Goal: Task Accomplishment & Management: Use online tool/utility

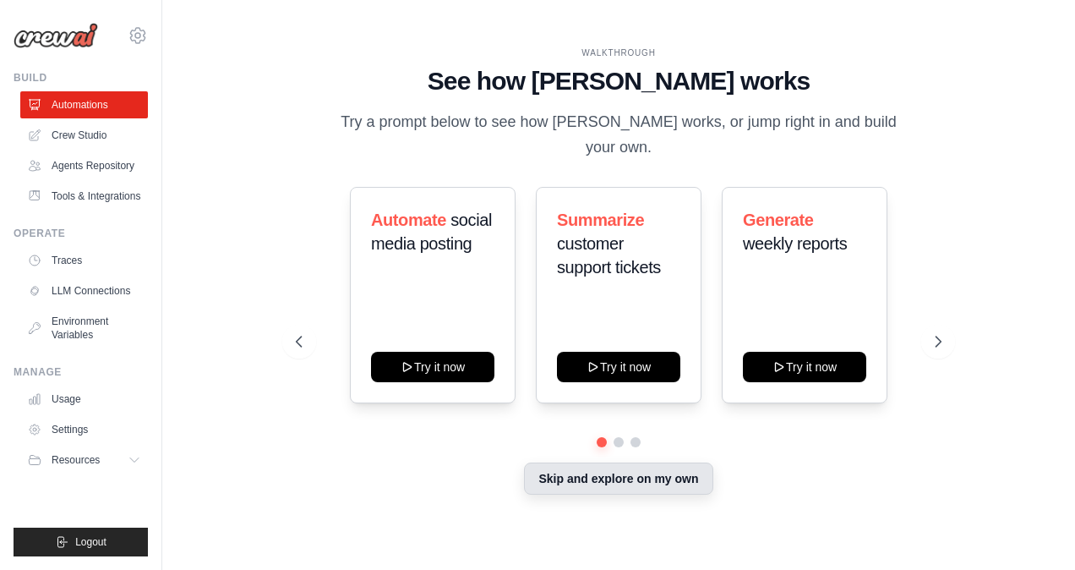
click at [639, 477] on button "Skip and explore on my own" at bounding box center [618, 478] width 188 height 32
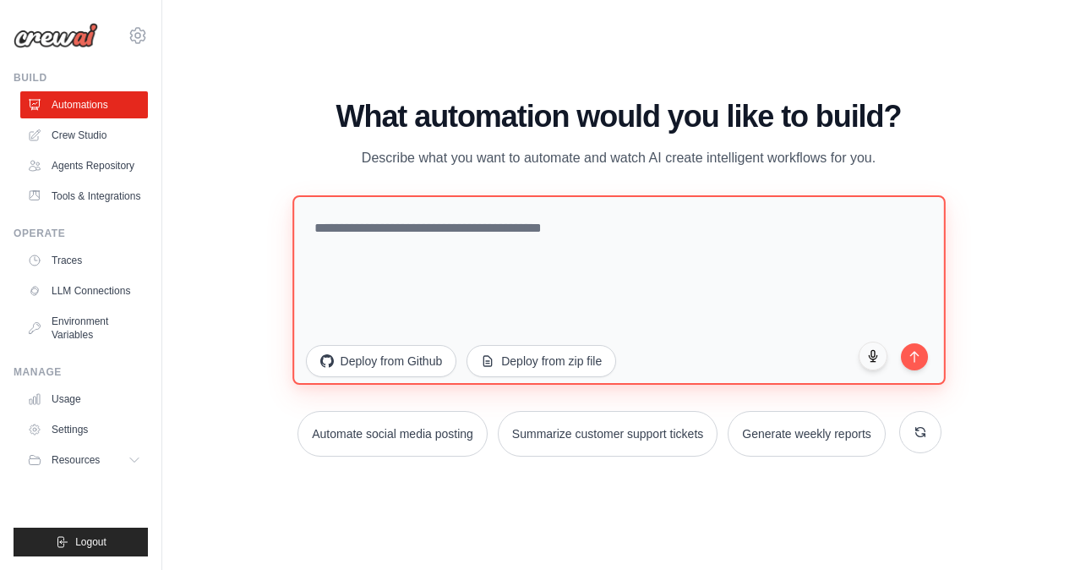
click at [355, 238] on textarea at bounding box center [618, 289] width 653 height 189
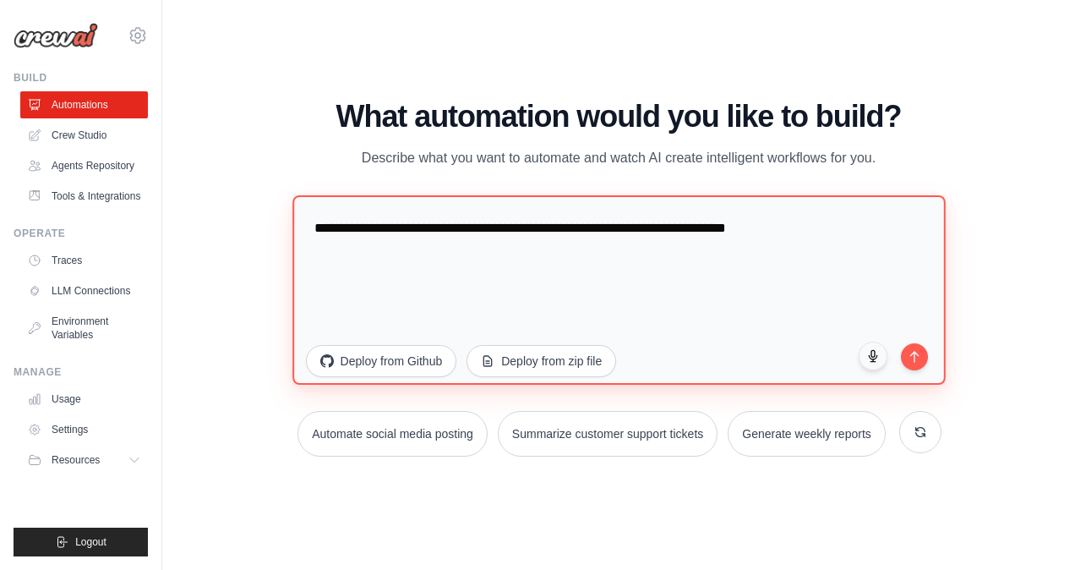
click at [669, 225] on textarea "**********" at bounding box center [618, 289] width 653 height 189
click at [410, 249] on textarea "**********" at bounding box center [618, 289] width 653 height 189
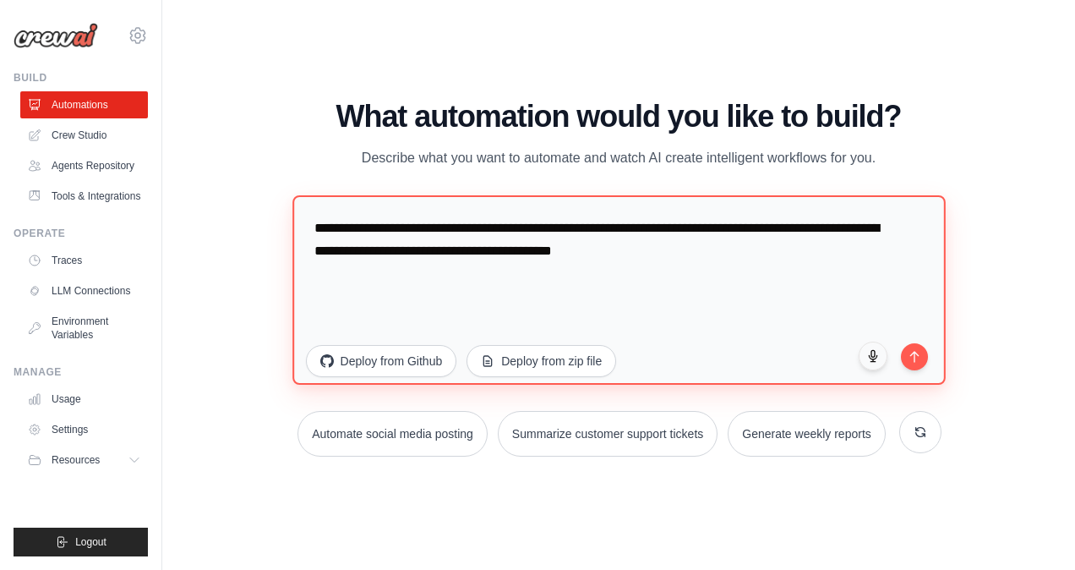
click at [402, 253] on textarea "**********" at bounding box center [618, 289] width 653 height 189
click at [436, 248] on textarea "**********" at bounding box center [618, 289] width 653 height 189
click at [465, 253] on textarea "**********" at bounding box center [618, 289] width 653 height 189
click at [700, 254] on textarea "**********" at bounding box center [618, 289] width 653 height 189
click at [337, 272] on textarea "**********" at bounding box center [618, 289] width 653 height 189
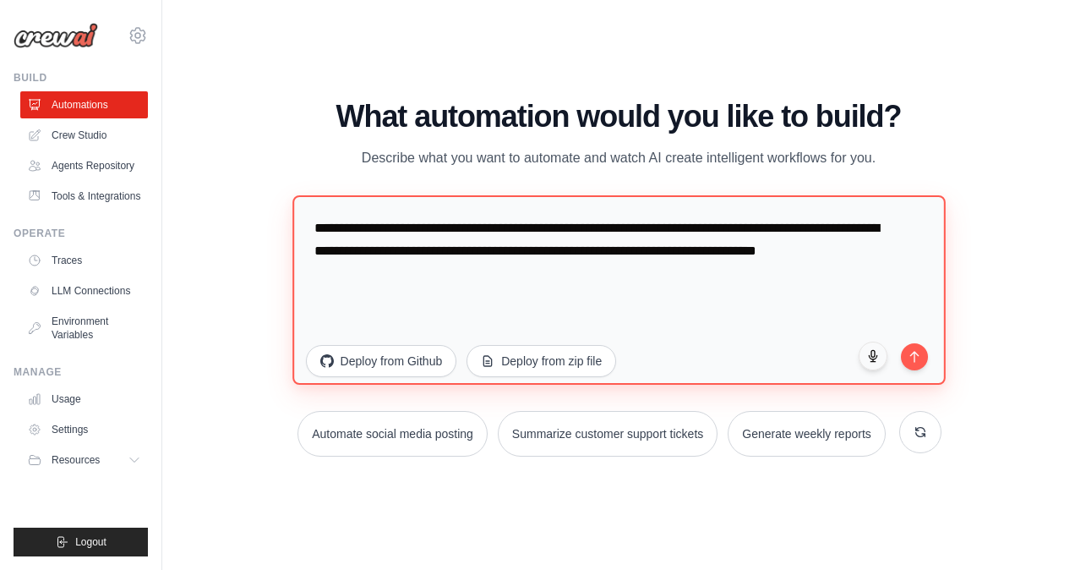
click at [361, 276] on textarea "**********" at bounding box center [618, 289] width 653 height 189
click at [386, 276] on textarea "**********" at bounding box center [618, 289] width 653 height 189
click at [400, 274] on textarea "**********" at bounding box center [618, 289] width 653 height 189
click at [438, 270] on textarea "**********" at bounding box center [618, 289] width 653 height 189
click at [548, 253] on textarea "**********" at bounding box center [618, 289] width 653 height 189
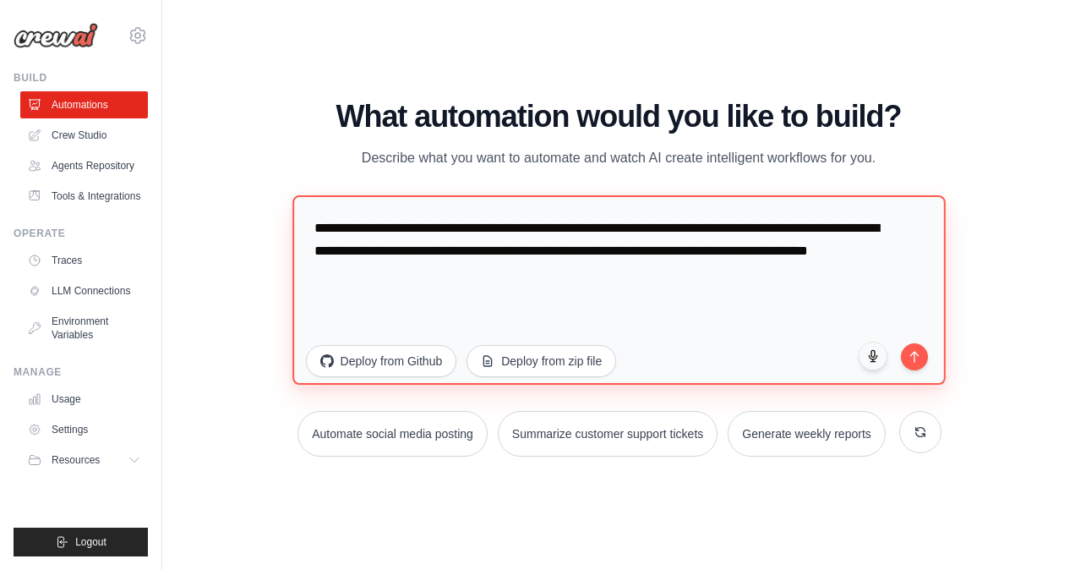
type textarea "**********"
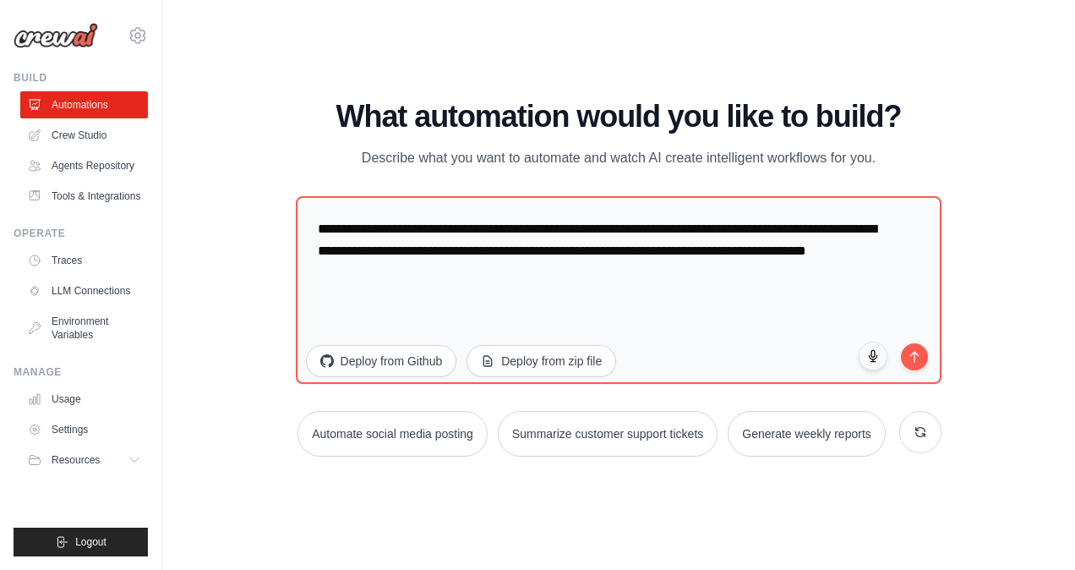
drag, startPoint x: 548, startPoint y: 253, endPoint x: 196, endPoint y: 50, distance: 406.0
click at [196, 50] on div "WALKTHROUGH See how [PERSON_NAME] works Try a prompt below to see how [PERSON_N…" at bounding box center [618, 285] width 859 height 536
click at [911, 347] on icon "submit" at bounding box center [915, 353] width 14 height 14
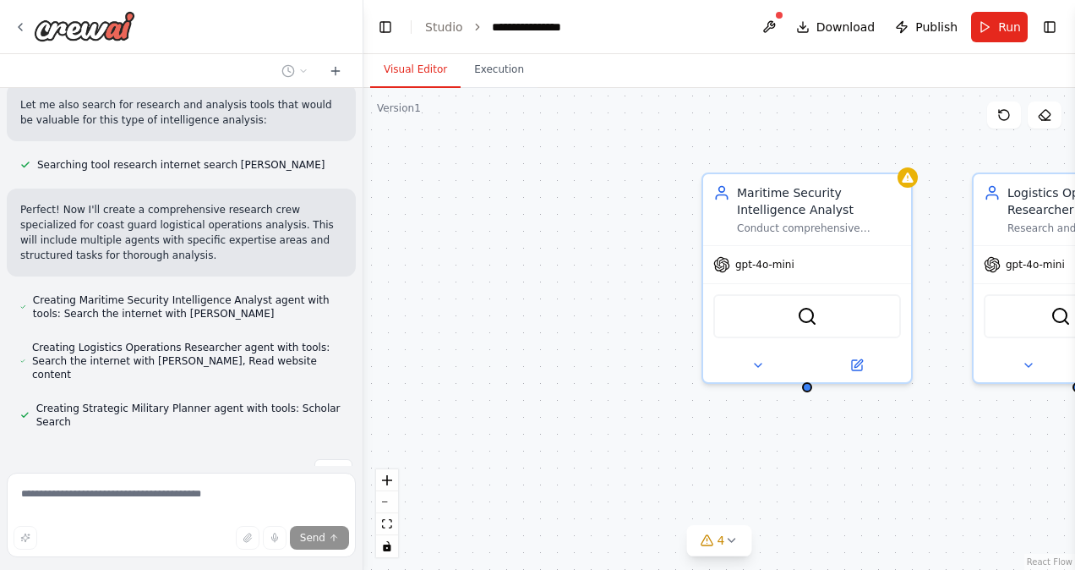
scroll to position [314, 0]
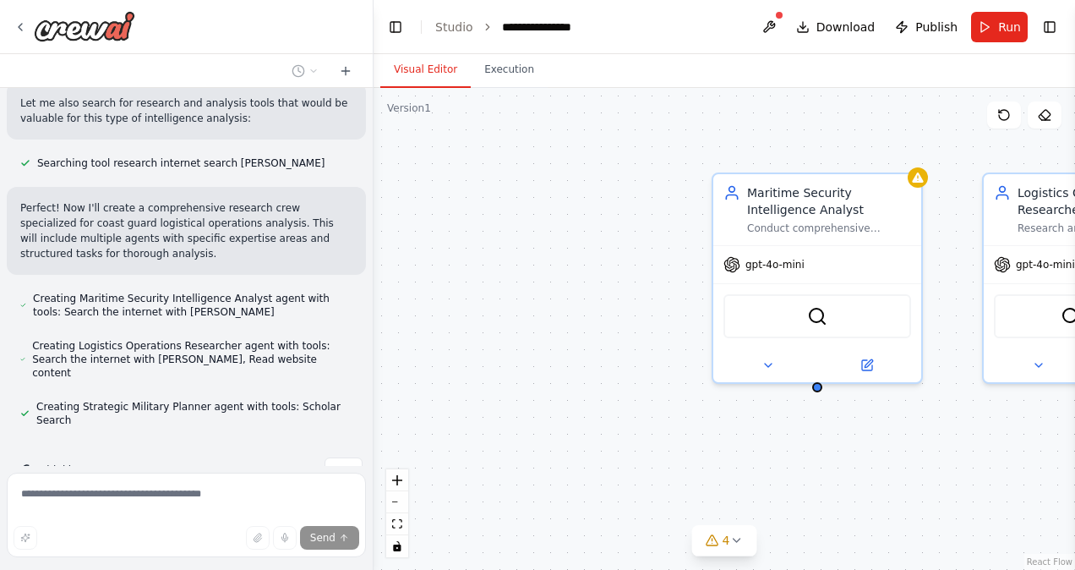
drag, startPoint x: 363, startPoint y: 320, endPoint x: 374, endPoint y: 241, distance: 80.2
click at [374, 241] on div "I'd like to conduct analysis and research in order to build a detailed and comp…" at bounding box center [537, 285] width 1075 height 570
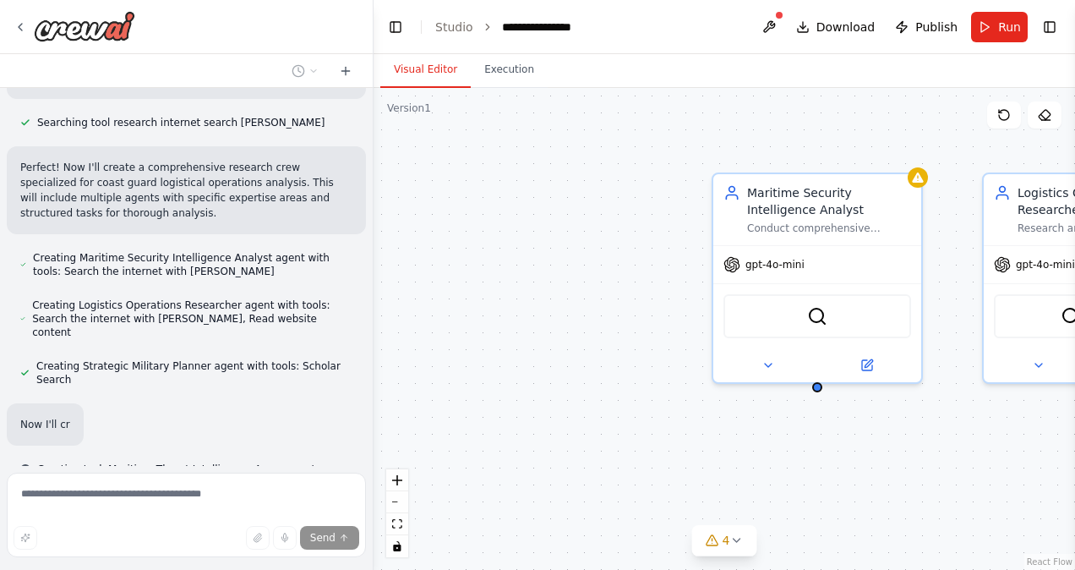
scroll to position [403, 0]
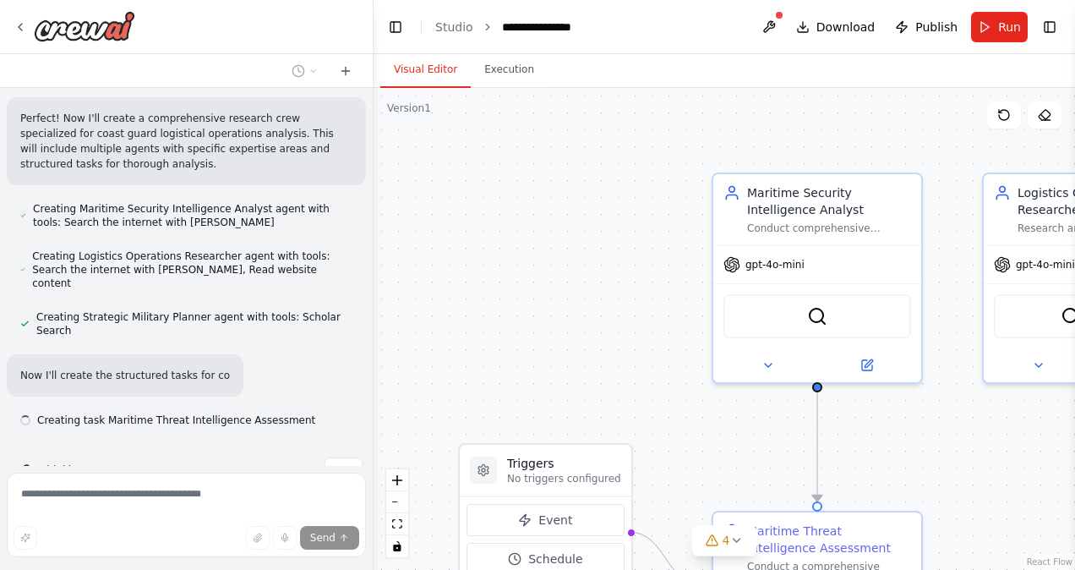
click at [355, 308] on div "I'd like to conduct analysis and research in order to build a detailed and comp…" at bounding box center [186, 277] width 373 height 378
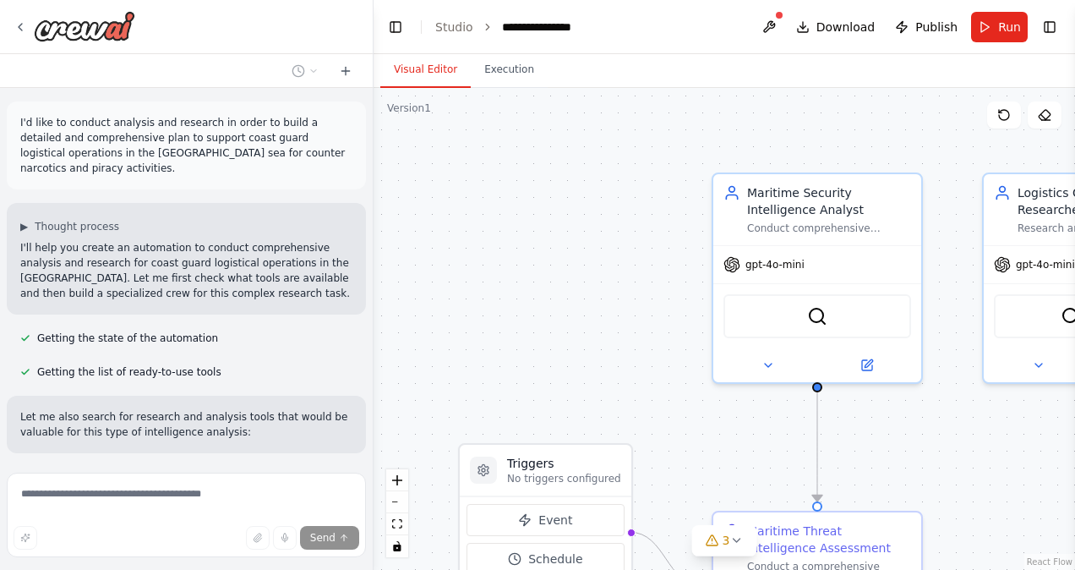
scroll to position [437, 0]
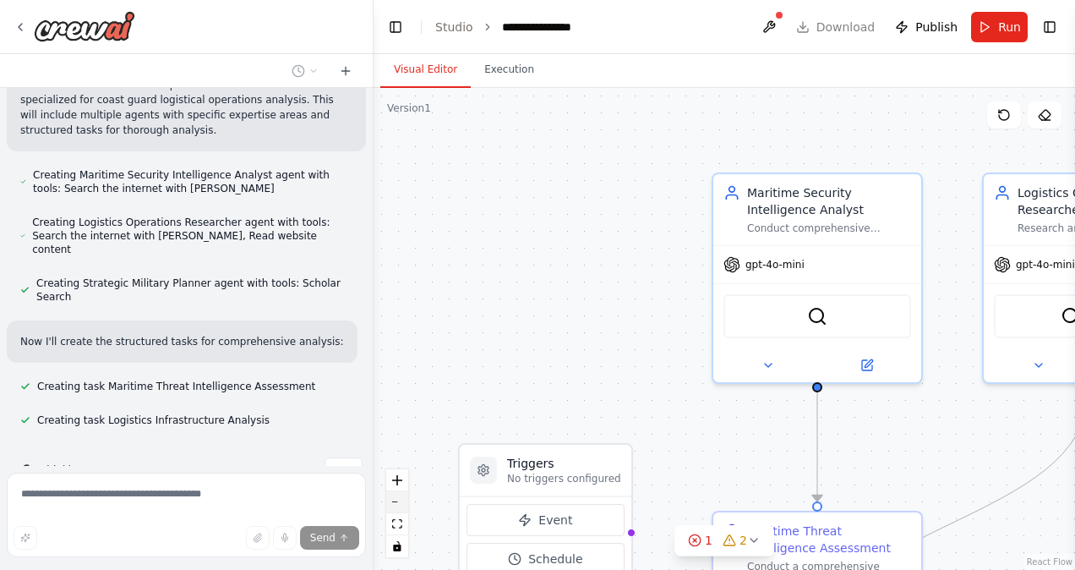
click at [399, 501] on icon "zoom out" at bounding box center [397, 502] width 10 height 2
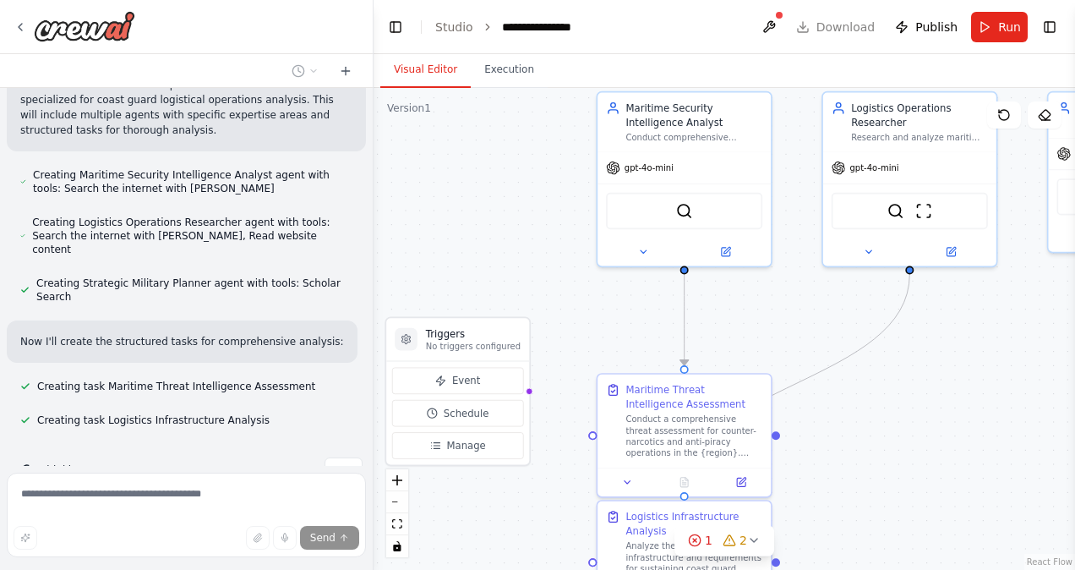
drag, startPoint x: 649, startPoint y: 361, endPoint x: 534, endPoint y: 252, distance: 158.4
click at [534, 252] on div ".deletable-edge-delete-btn { width: 20px; height: 20px; border: 0px solid #ffff…" at bounding box center [725, 329] width 702 height 482
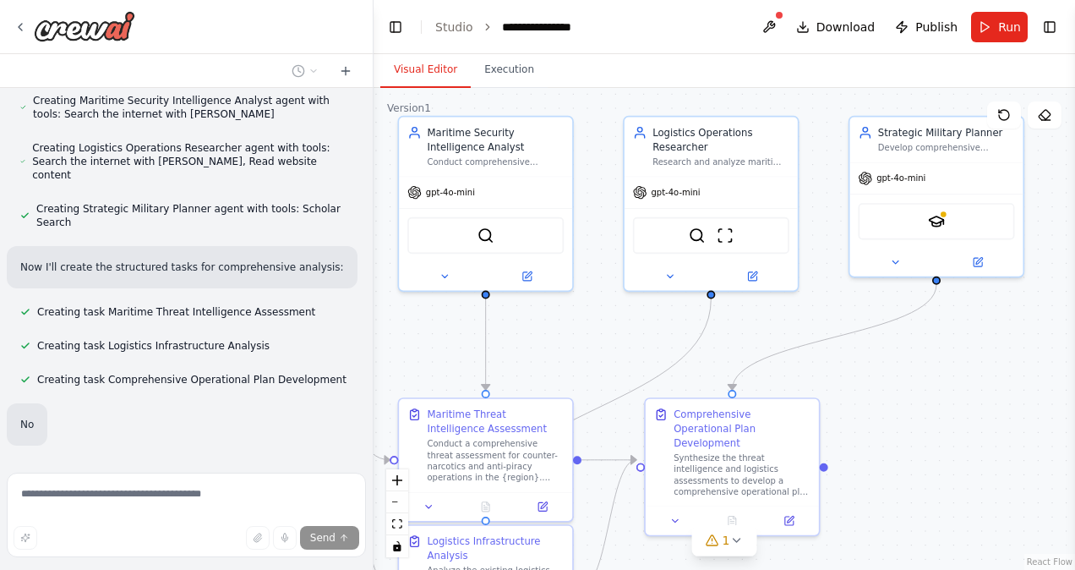
scroll to position [560, 0]
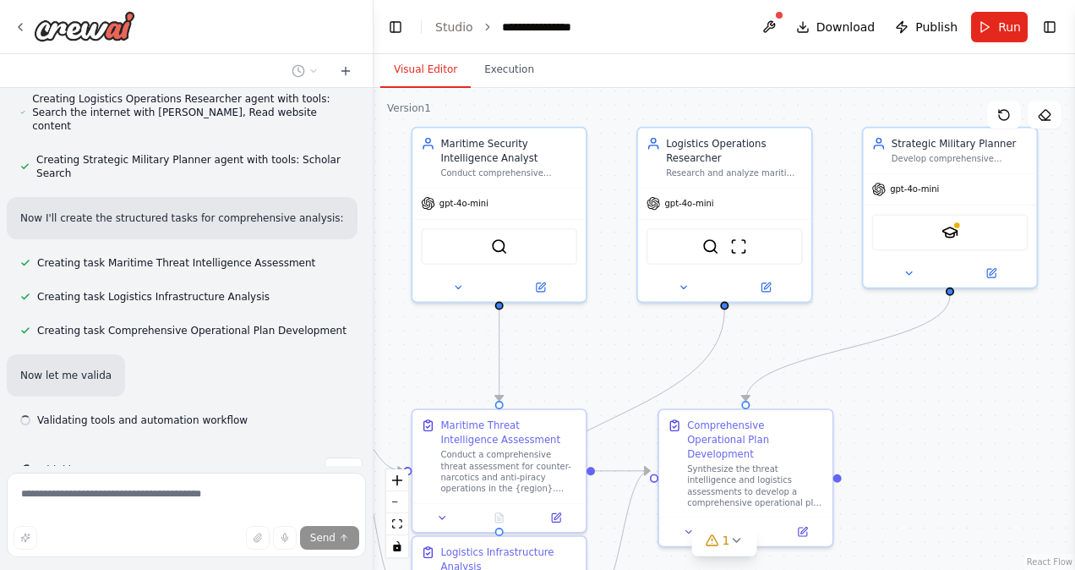
drag, startPoint x: 989, startPoint y: 308, endPoint x: 806, endPoint y: 346, distance: 187.3
click at [806, 346] on div ".deletable-edge-delete-btn { width: 20px; height: 20px; border: 0px solid #ffff…" at bounding box center [725, 329] width 702 height 482
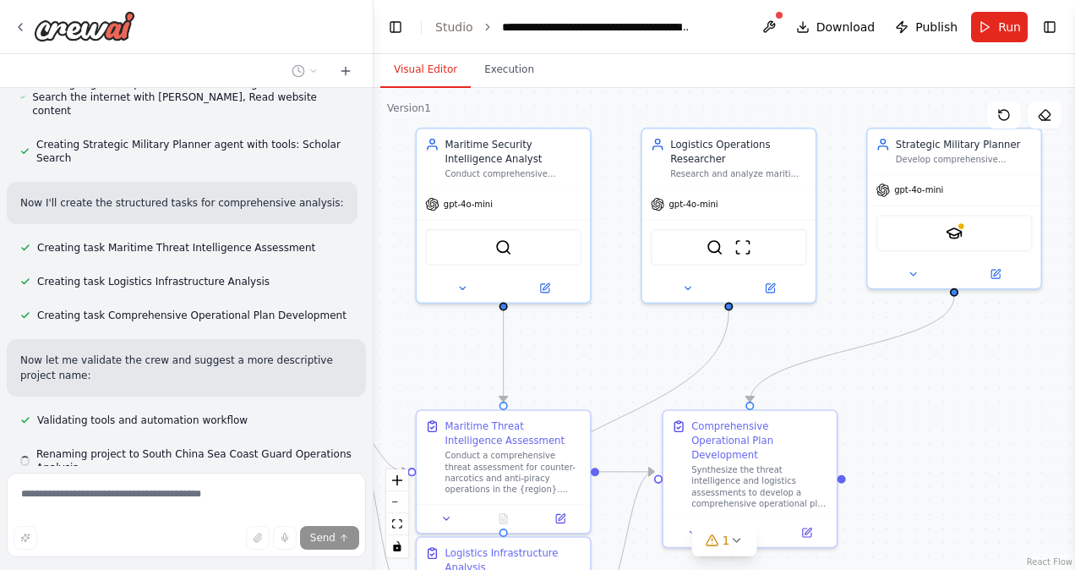
scroll to position [623, 0]
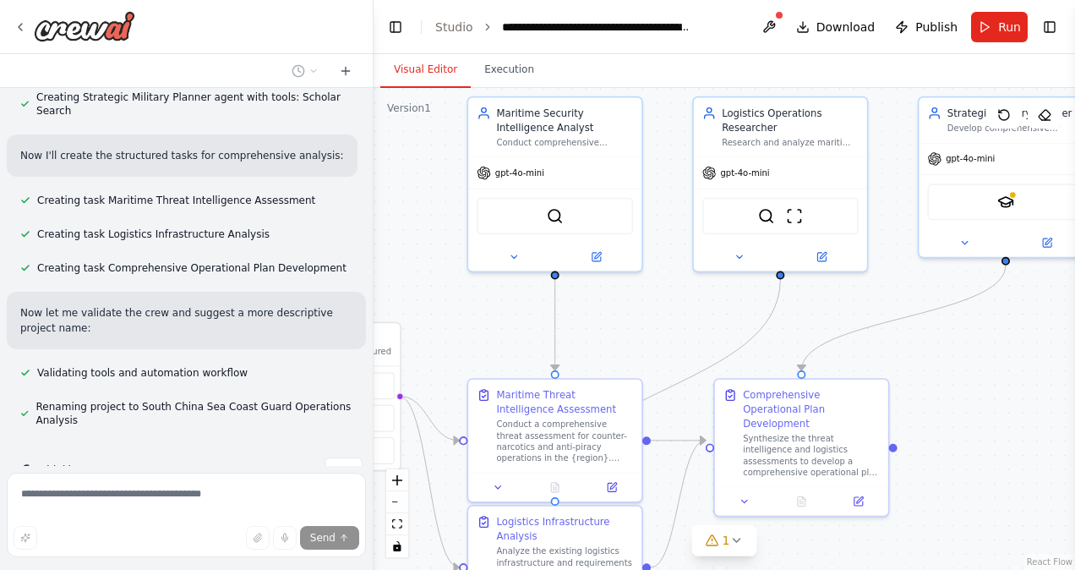
drag, startPoint x: 806, startPoint y: 346, endPoint x: 853, endPoint y: 314, distance: 57.2
click at [853, 314] on div ".deletable-edge-delete-btn { width: 20px; height: 20px; border: 0px solid #ffff…" at bounding box center [725, 329] width 702 height 482
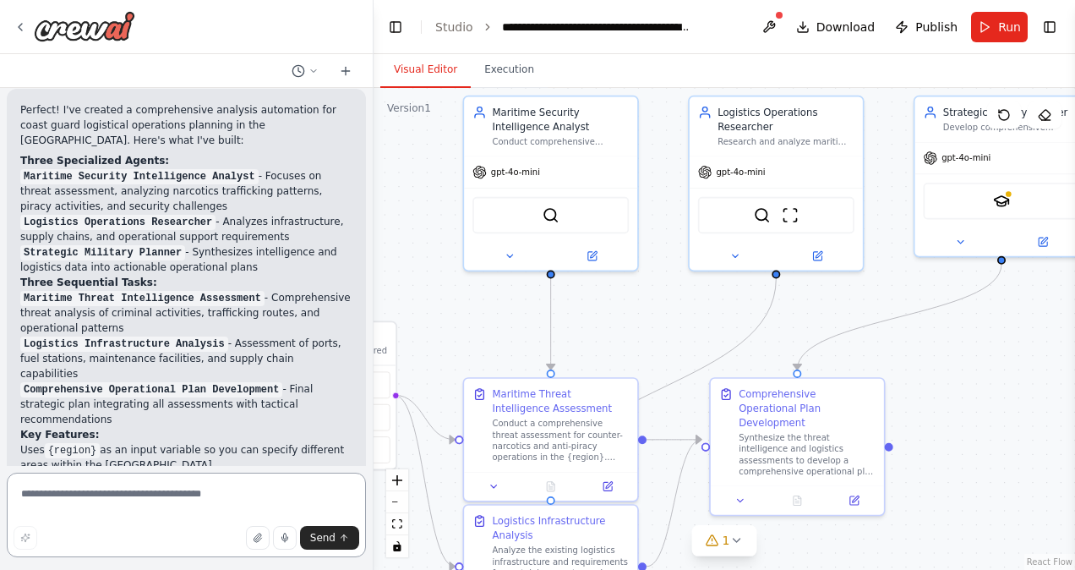
scroll to position [1353, 0]
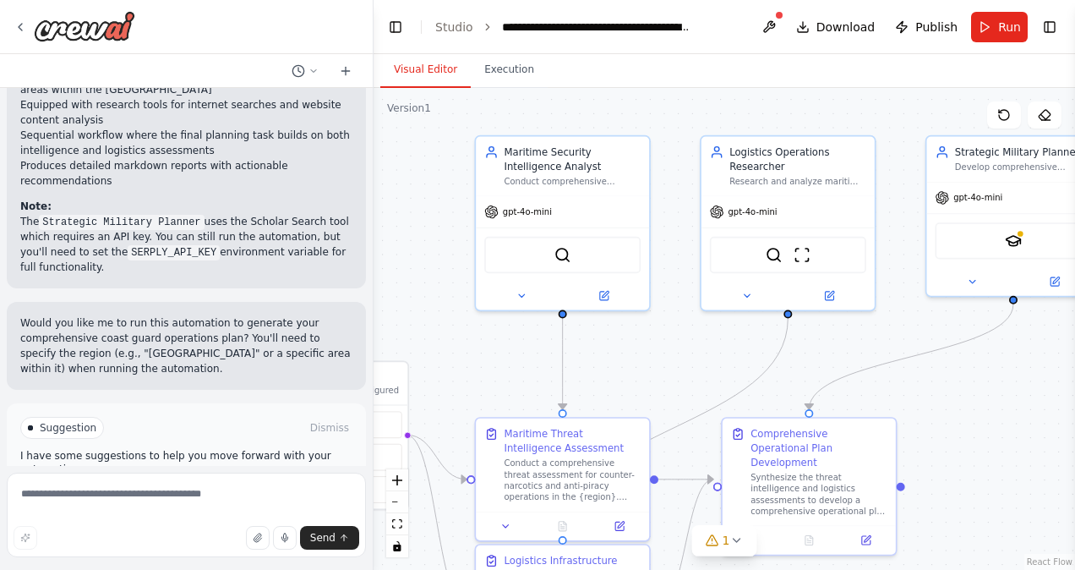
drag, startPoint x: 634, startPoint y: 305, endPoint x: 637, endPoint y: 361, distance: 55.9
click at [637, 361] on div ".deletable-edge-delete-btn { width: 20px; height: 20px; border: 0px solid #ffff…" at bounding box center [725, 329] width 702 height 482
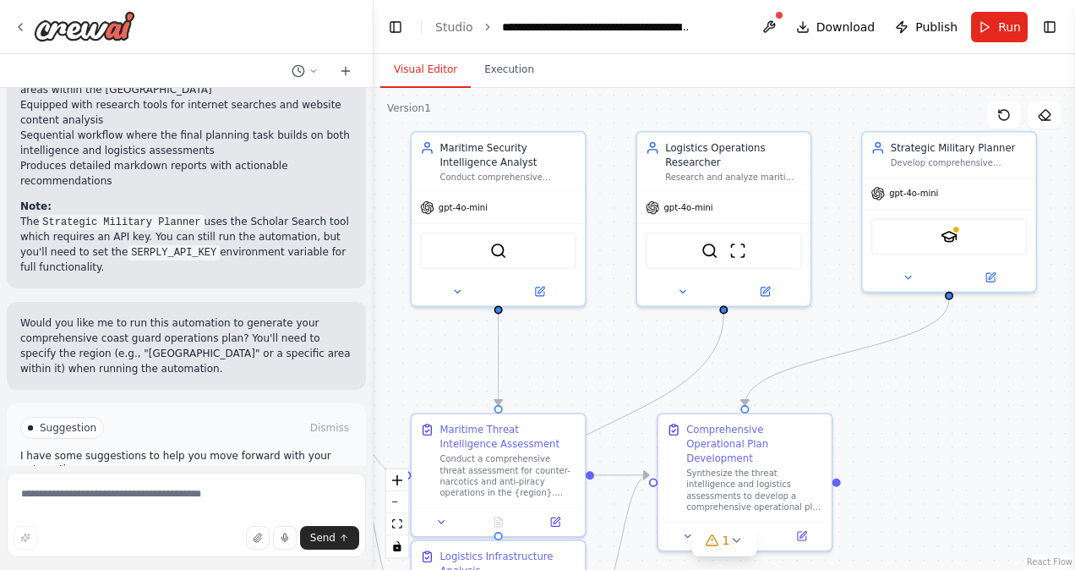
drag, startPoint x: 538, startPoint y: 139, endPoint x: 482, endPoint y: 118, distance: 59.4
click at [482, 118] on div ".deletable-edge-delete-btn { width: 20px; height: 20px; border: 0px solid #ffff…" at bounding box center [725, 329] width 702 height 482
click at [465, 294] on button at bounding box center [457, 288] width 79 height 17
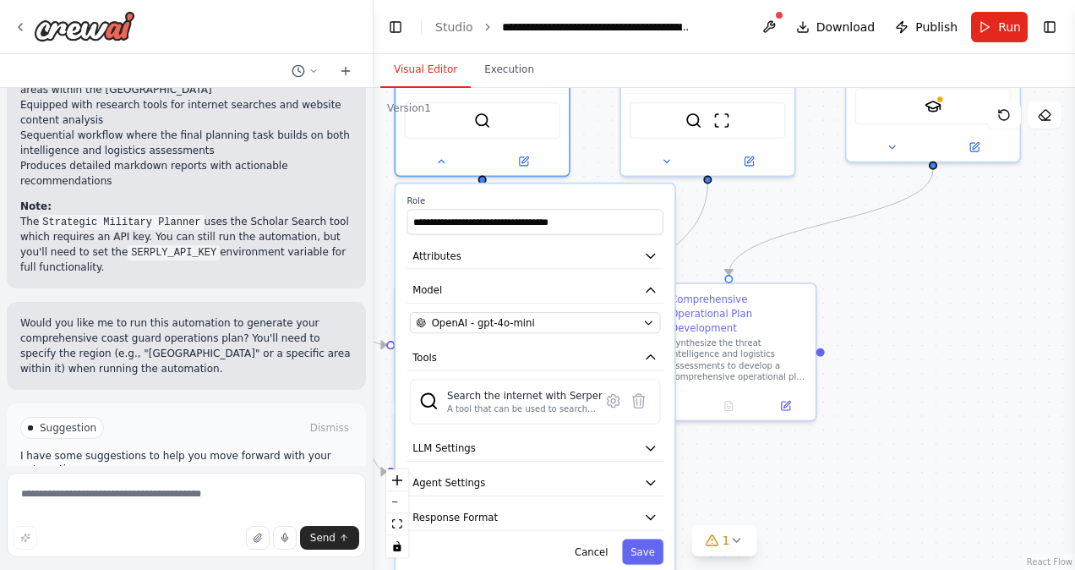
drag, startPoint x: 605, startPoint y: 265, endPoint x: 589, endPoint y: 135, distance: 131.2
click at [589, 135] on div ".deletable-edge-delete-btn { width: 20px; height: 20px; border: 0px solid #ffff…" at bounding box center [725, 329] width 702 height 482
click at [653, 252] on icon "button" at bounding box center [651, 256] width 14 height 14
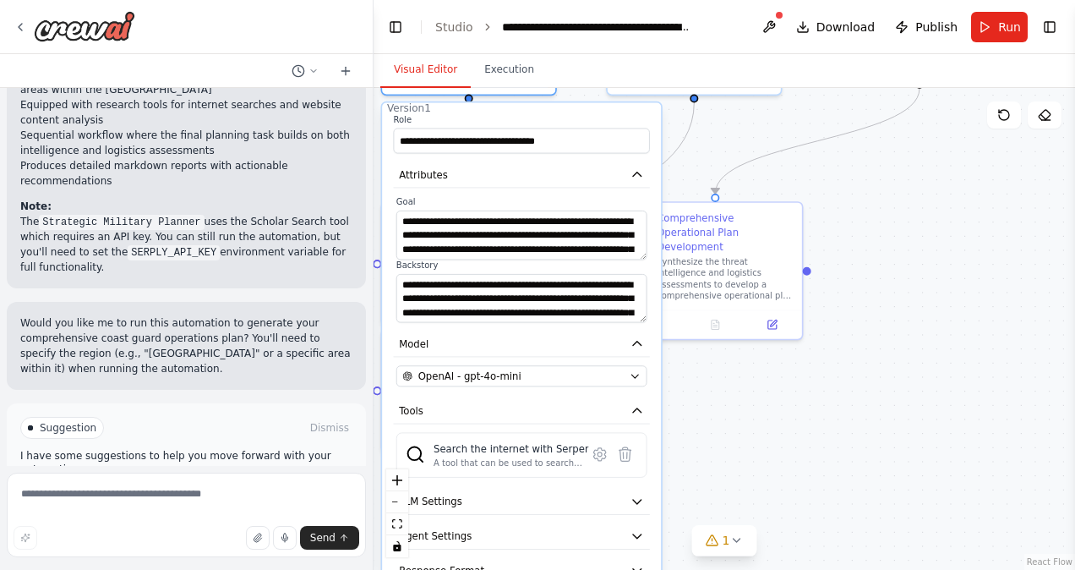
drag, startPoint x: 724, startPoint y: 257, endPoint x: 710, endPoint y: 176, distance: 82.3
click at [710, 176] on div ".deletable-edge-delete-btn { width: 20px; height: 20px; border: 0px solid #ffff…" at bounding box center [725, 329] width 702 height 482
click at [631, 377] on icon "button" at bounding box center [635, 375] width 11 height 11
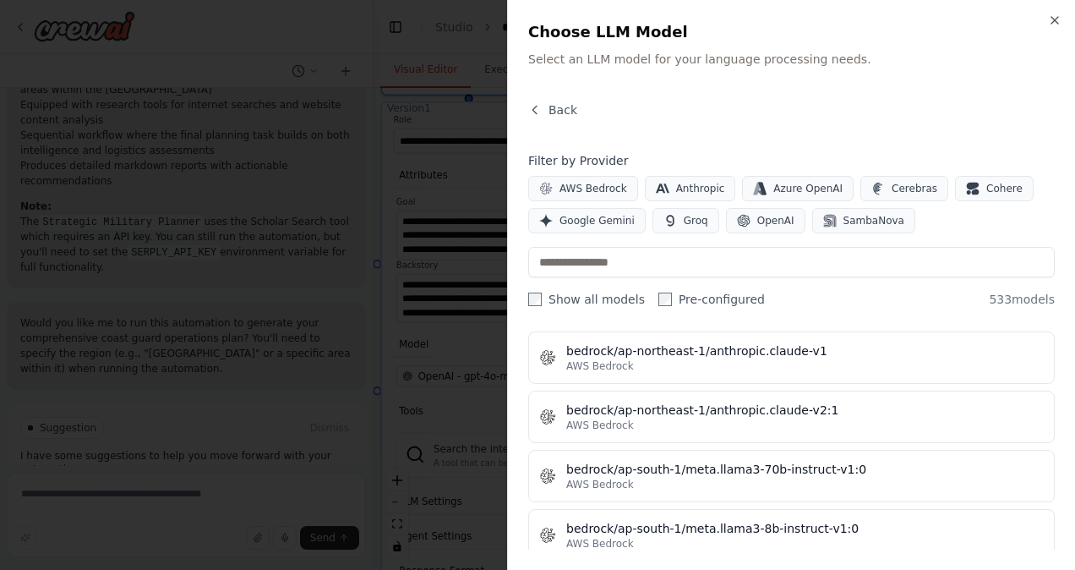
scroll to position [2644, 0]
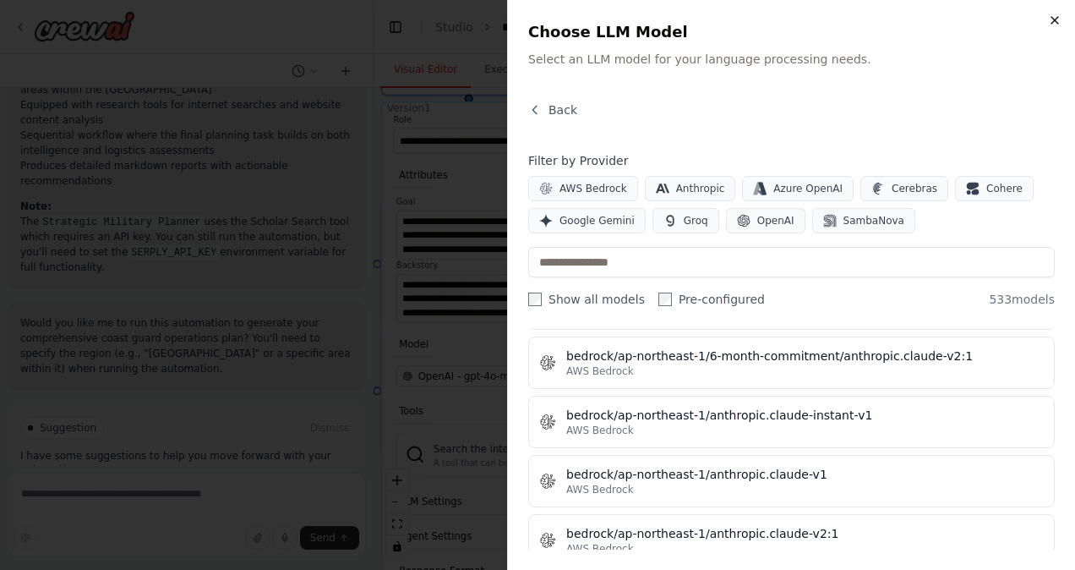
click at [1054, 25] on icon "button" at bounding box center [1055, 21] width 14 height 14
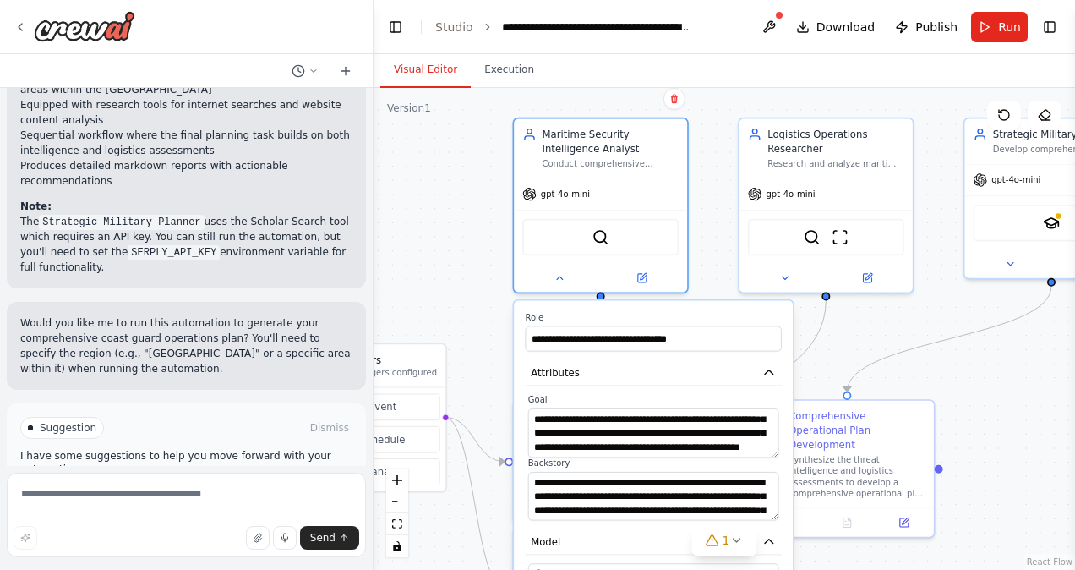
drag, startPoint x: 920, startPoint y: 233, endPoint x: 1050, endPoint y: 434, distance: 238.4
click at [1050, 434] on div ".deletable-edge-delete-btn { width: 20px; height: 20px; border: 0px solid #ffff…" at bounding box center [725, 329] width 702 height 482
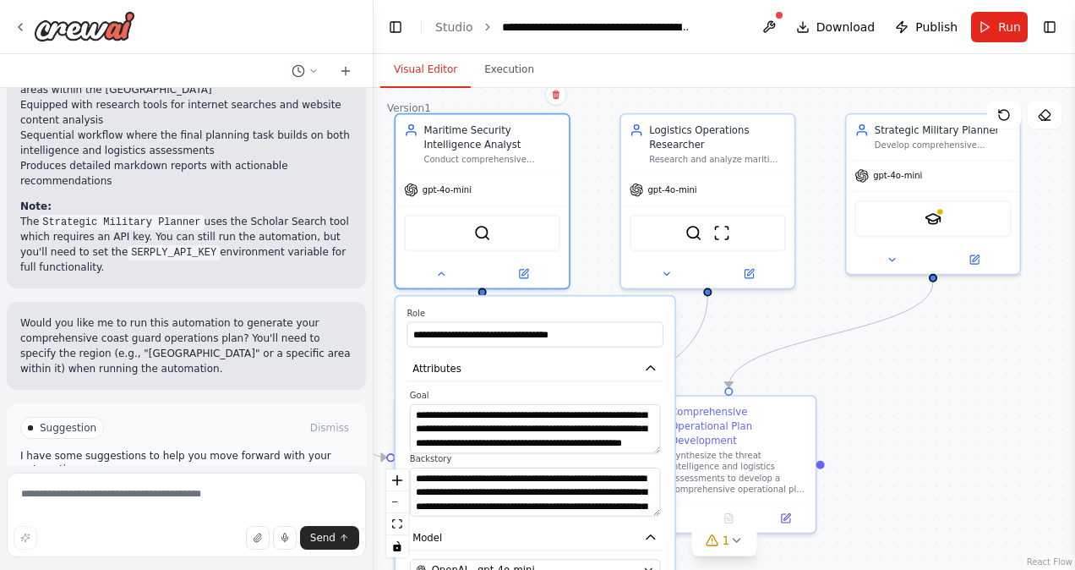
drag, startPoint x: 1060, startPoint y: 446, endPoint x: 944, endPoint y: 440, distance: 116.0
click at [944, 440] on div ".deletable-edge-delete-btn { width: 20px; height: 20px; border: 0px solid #ffff…" at bounding box center [725, 329] width 702 height 482
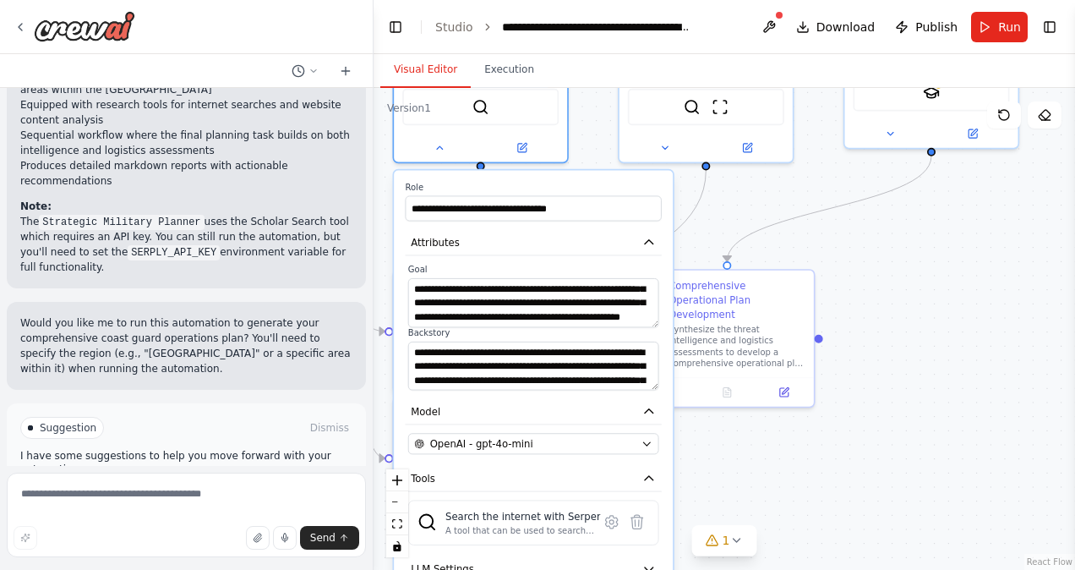
drag, startPoint x: 871, startPoint y: 398, endPoint x: 870, endPoint y: 272, distance: 126.0
click at [870, 272] on div ".deletable-edge-delete-btn { width: 20px; height: 20px; border: 0px solid #ffff…" at bounding box center [725, 329] width 702 height 482
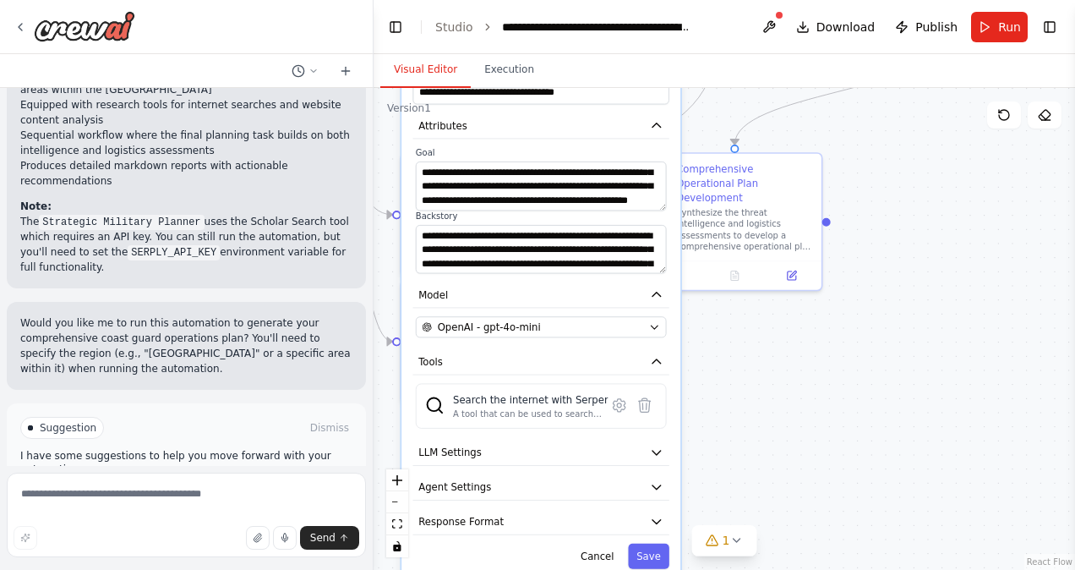
drag, startPoint x: 838, startPoint y: 489, endPoint x: 845, endPoint y: 372, distance: 116.9
click at [845, 372] on div ".deletable-edge-delete-btn { width: 20px; height: 20px; border: 0px solid #ffff…" at bounding box center [725, 329] width 702 height 482
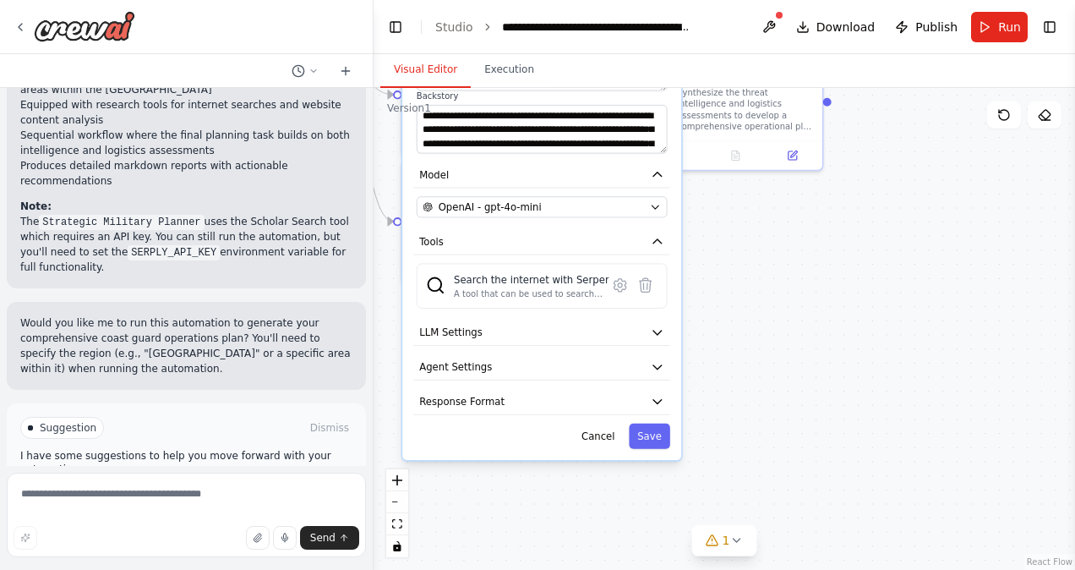
drag, startPoint x: 782, startPoint y: 390, endPoint x: 783, endPoint y: 270, distance: 120.0
click at [783, 270] on div ".deletable-edge-delete-btn { width: 20px; height: 20px; border: 0px solid #ffff…" at bounding box center [725, 329] width 702 height 482
click at [667, 328] on button "LLM Settings" at bounding box center [542, 333] width 256 height 26
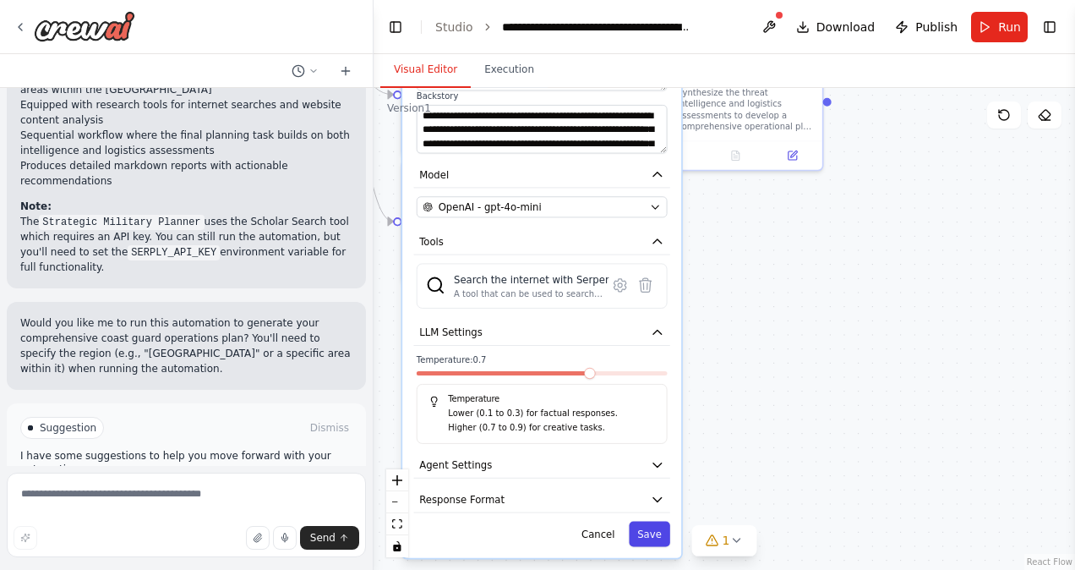
click at [652, 531] on button "Save" at bounding box center [649, 533] width 41 height 25
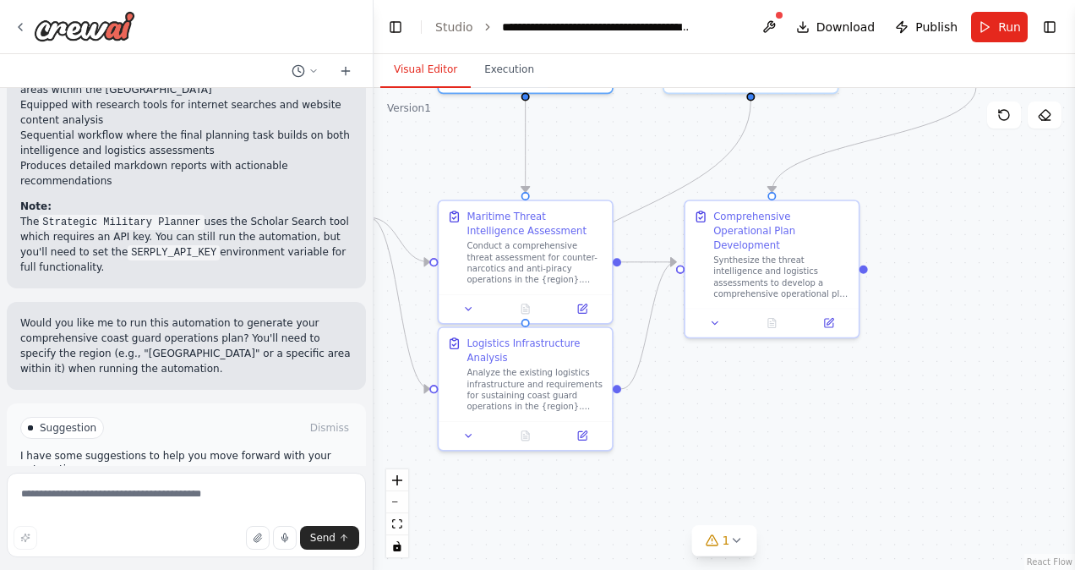
drag, startPoint x: 714, startPoint y: 306, endPoint x: 750, endPoint y: 473, distance: 170.3
click at [750, 473] on div ".deletable-edge-delete-btn { width: 20px; height: 20px; border: 0px solid #ffff…" at bounding box center [725, 329] width 702 height 482
click at [407, 504] on button "zoom out" at bounding box center [397, 502] width 22 height 22
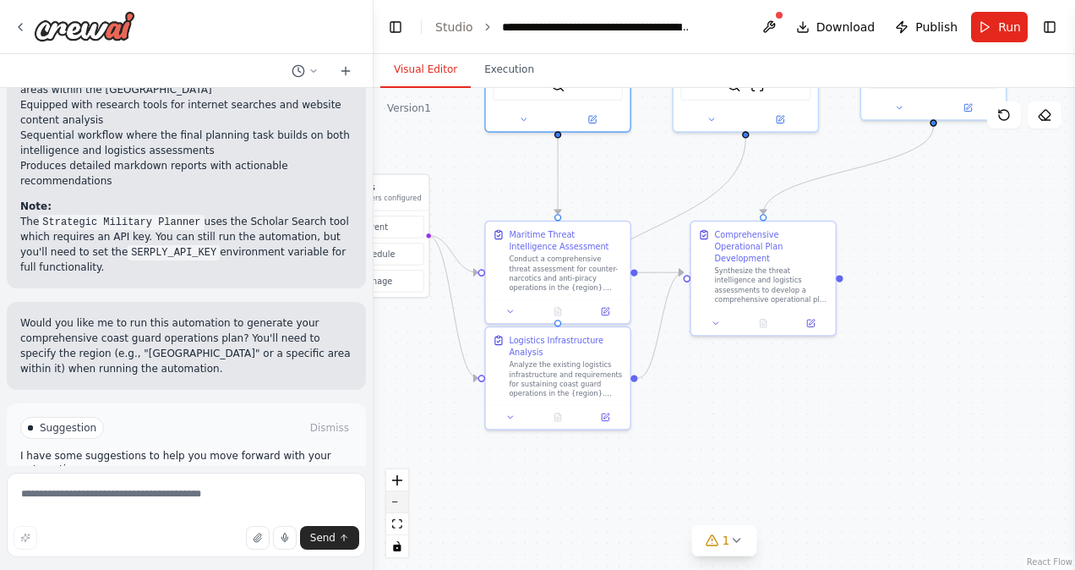
click at [407, 504] on button "zoom out" at bounding box center [397, 502] width 22 height 22
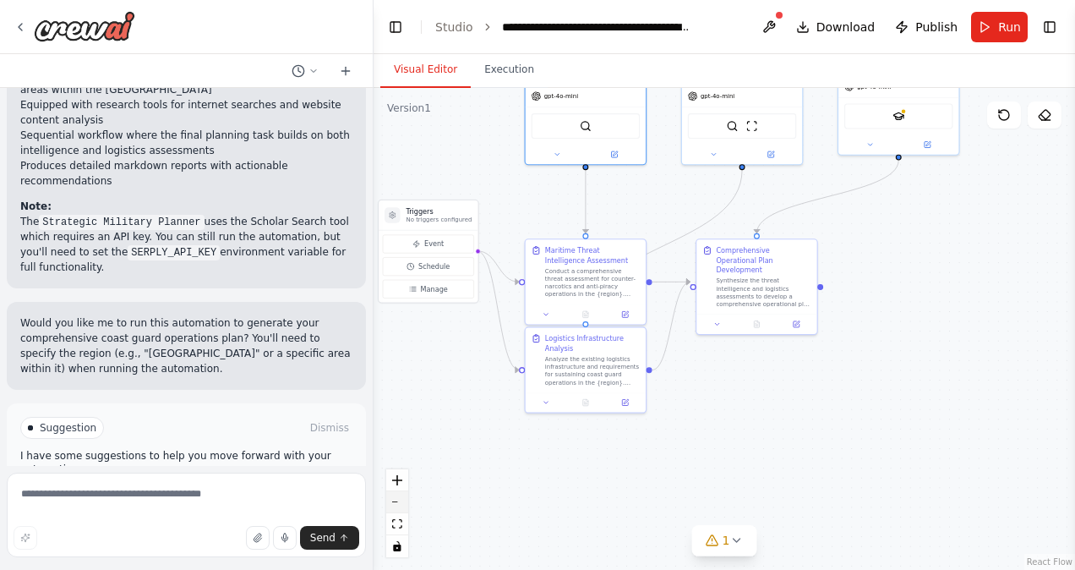
click at [407, 504] on button "zoom out" at bounding box center [397, 502] width 22 height 22
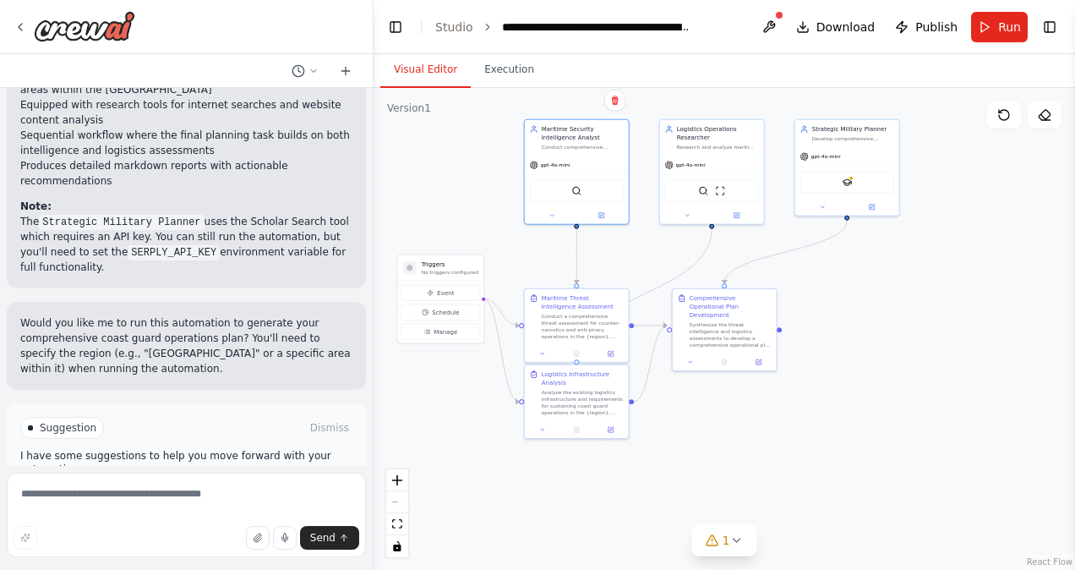
drag, startPoint x: 847, startPoint y: 281, endPoint x: 819, endPoint y: 318, distance: 46.5
click at [819, 318] on div ".deletable-edge-delete-btn { width: 20px; height: 20px; border: 0px solid #ffff…" at bounding box center [725, 329] width 702 height 482
click at [403, 481] on button "zoom in" at bounding box center [397, 480] width 22 height 22
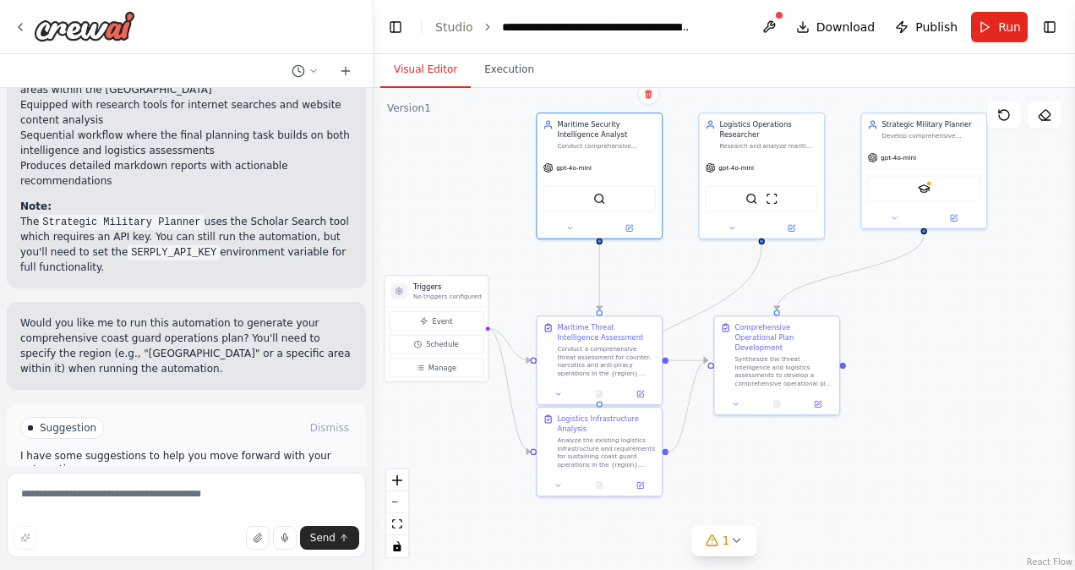
drag, startPoint x: 697, startPoint y: 440, endPoint x: 750, endPoint y: 475, distance: 63.3
click at [750, 475] on div ".deletable-edge-delete-btn { width: 20px; height: 20px; border: 0px solid #ffff…" at bounding box center [725, 329] width 702 height 482
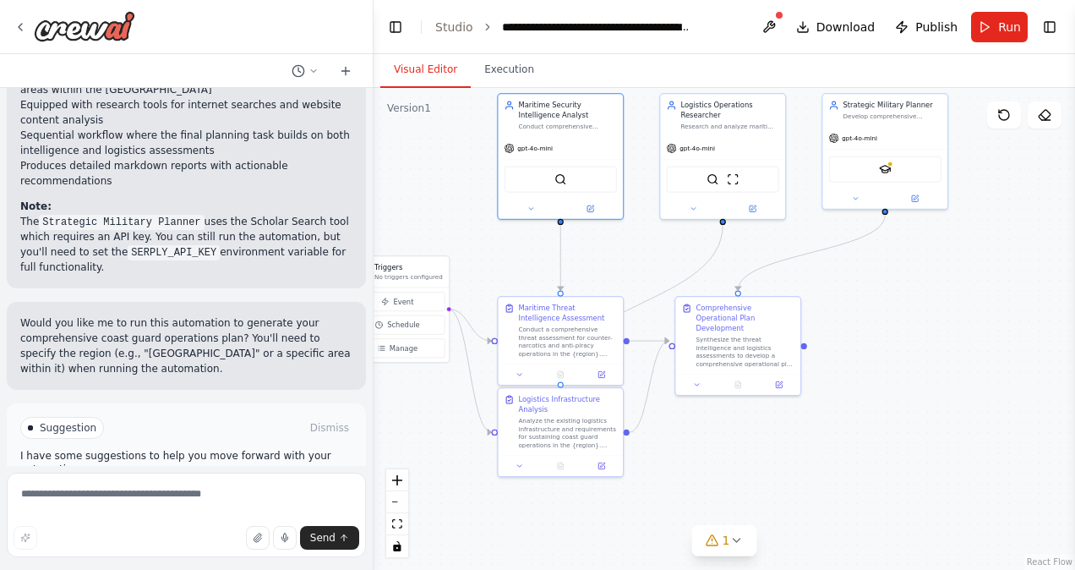
drag, startPoint x: 849, startPoint y: 473, endPoint x: 816, endPoint y: 459, distance: 36.0
click at [816, 459] on div ".deletable-edge-delete-btn { width: 20px; height: 20px; border: 0px solid #ffff…" at bounding box center [725, 329] width 702 height 482
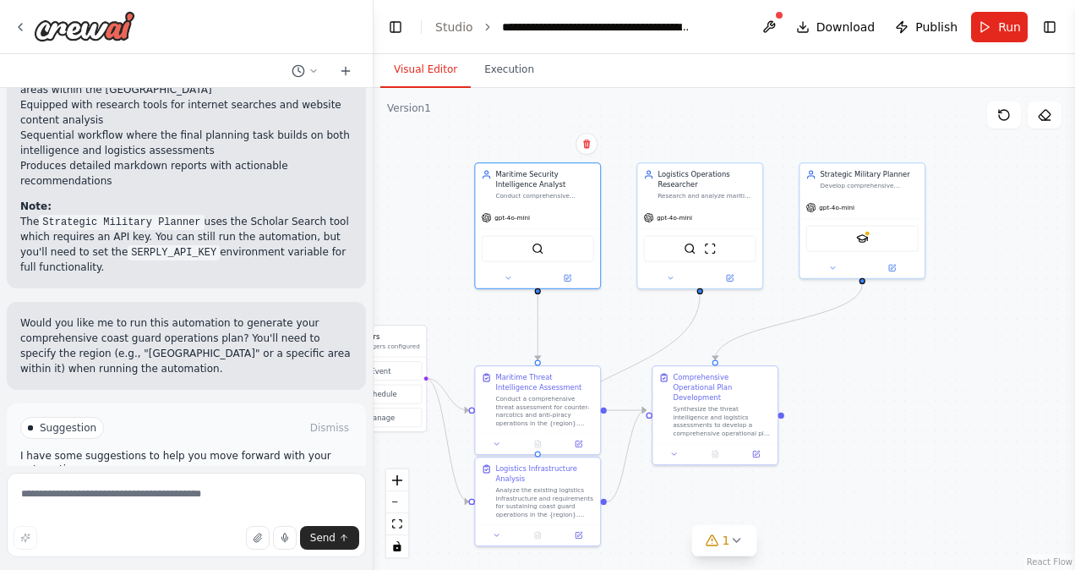
drag, startPoint x: 902, startPoint y: 269, endPoint x: 873, endPoint y: 333, distance: 70.4
click at [873, 333] on div ".deletable-edge-delete-btn { width: 20px; height: 20px; border: 0px solid #ffff…" at bounding box center [725, 329] width 702 height 482
click at [835, 271] on div at bounding box center [862, 265] width 125 height 20
click at [836, 264] on icon at bounding box center [832, 266] width 8 height 8
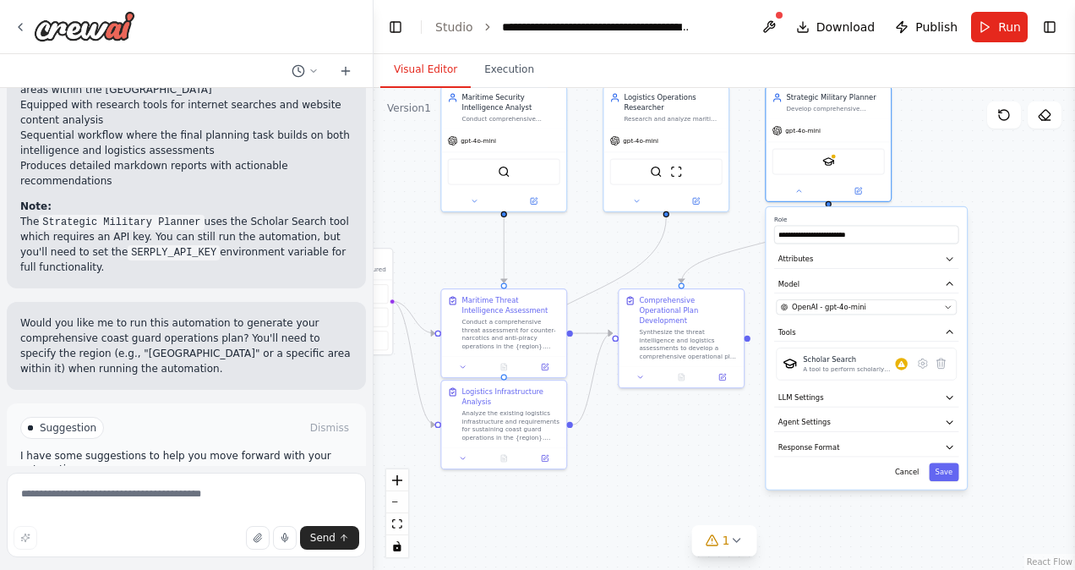
drag, startPoint x: 1038, startPoint y: 384, endPoint x: 1004, endPoint y: 307, distance: 84.0
click at [1004, 307] on div ".deletable-edge-delete-btn { width: 20px; height: 20px; border: 0px solid #ffff…" at bounding box center [725, 329] width 702 height 482
click at [849, 447] on button "Response Format" at bounding box center [866, 447] width 184 height 19
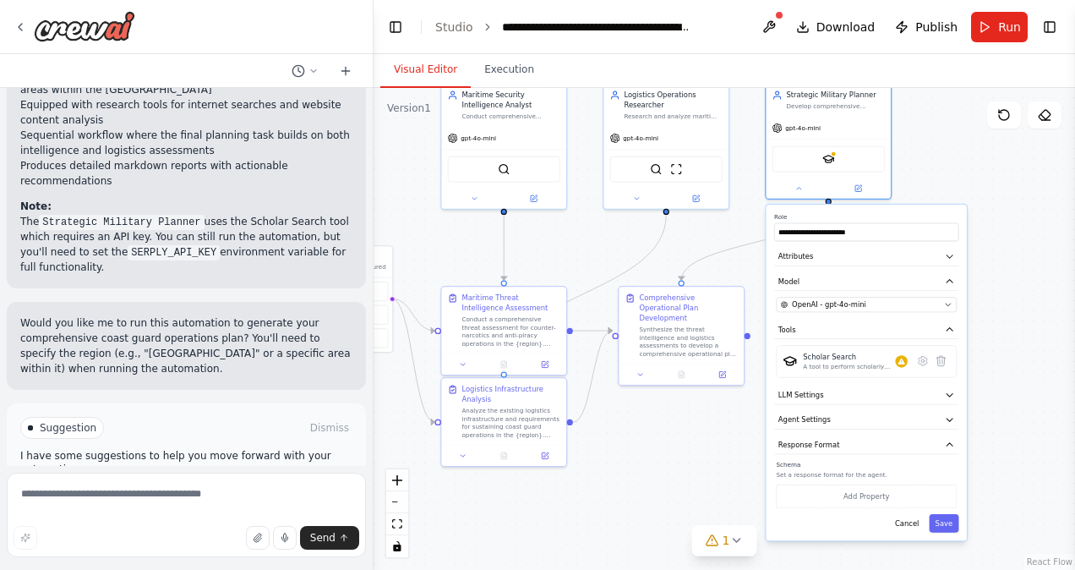
click at [997, 465] on div ".deletable-edge-delete-btn { width: 20px; height: 20px; border: 0px solid #ffff…" at bounding box center [725, 329] width 702 height 482
click at [997, 25] on button "Run" at bounding box center [999, 27] width 57 height 30
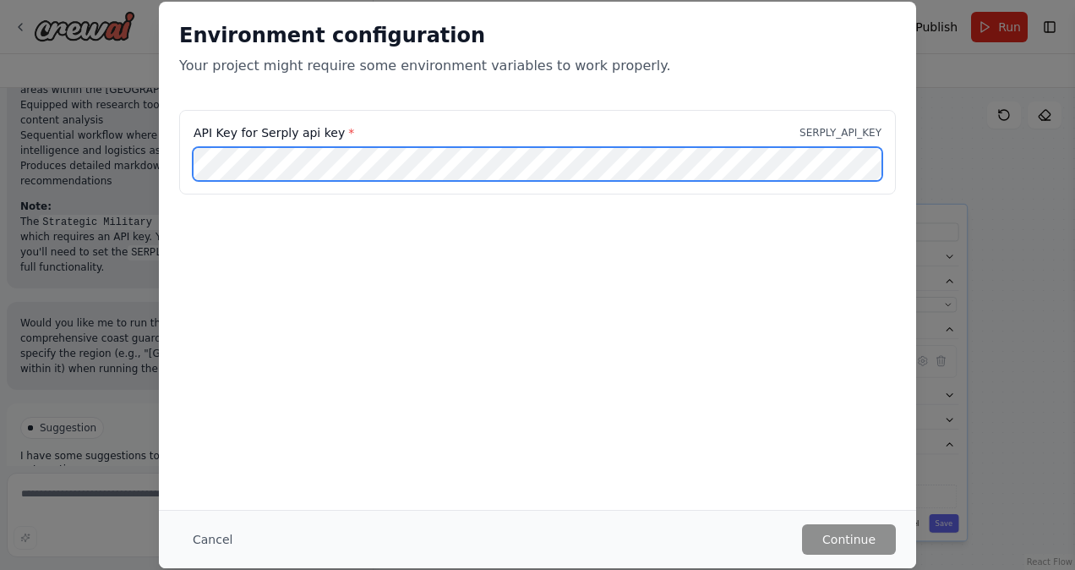
drag, startPoint x: 789, startPoint y: 333, endPoint x: 802, endPoint y: 112, distance: 221.8
click at [802, 112] on div "Environment configuration Your project might require some environment variables…" at bounding box center [537, 256] width 757 height 508
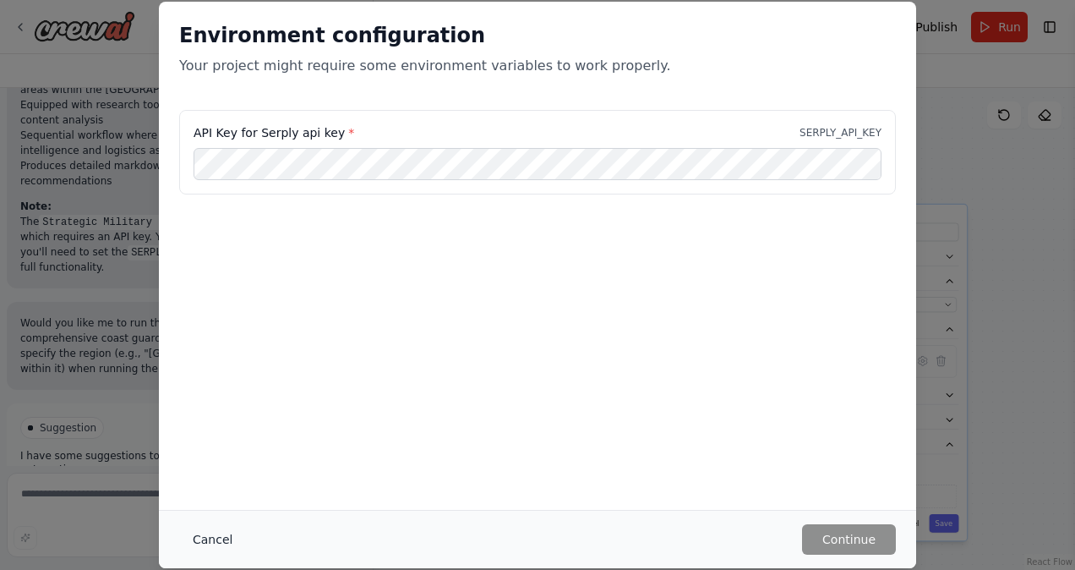
click at [205, 534] on button "Cancel" at bounding box center [212, 539] width 67 height 30
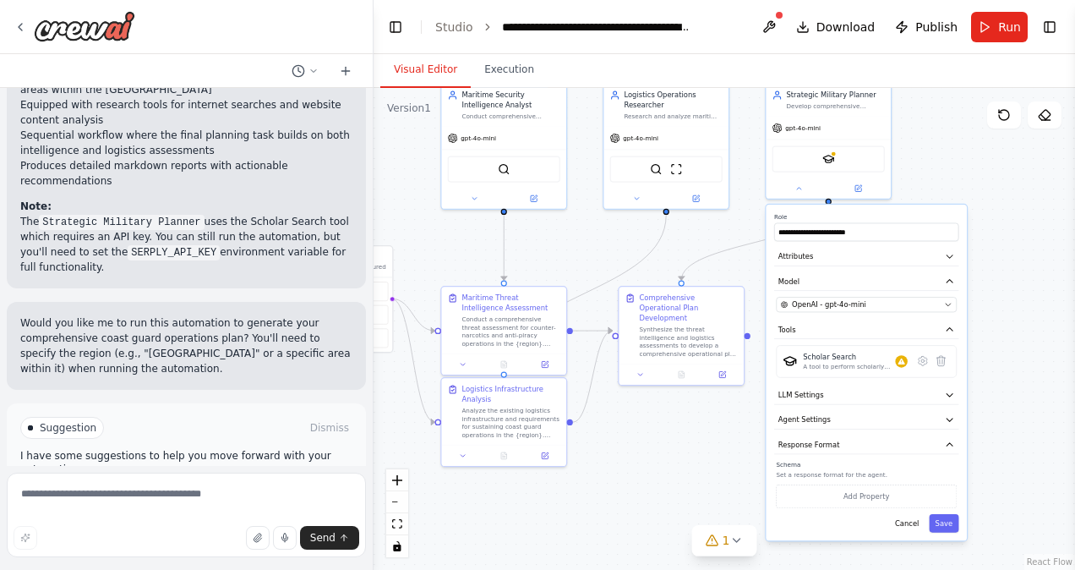
click at [145, 486] on button "Run Automation" at bounding box center [186, 499] width 332 height 27
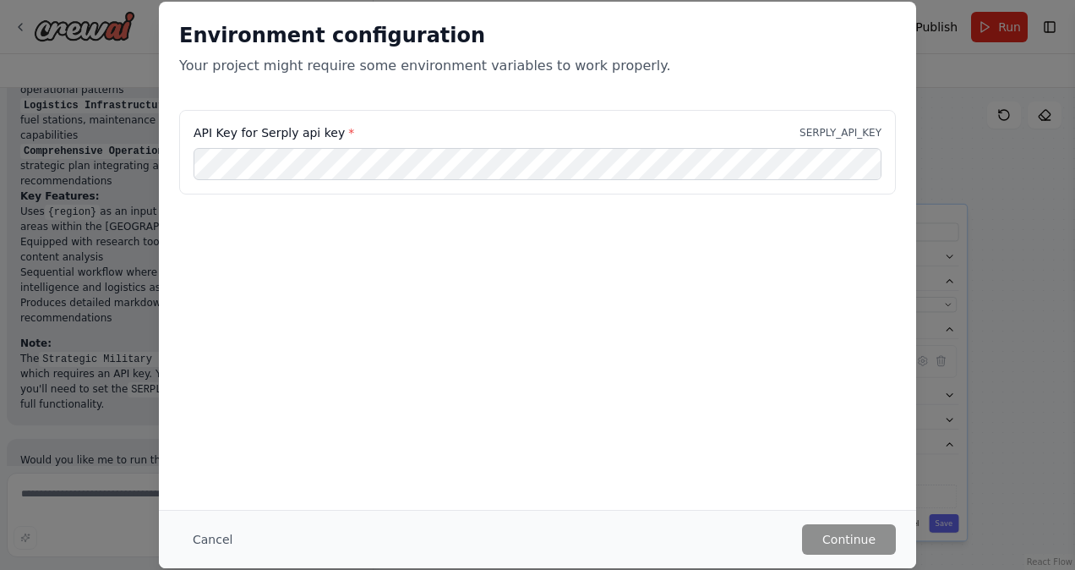
click at [118, 73] on div "Environment configuration Your project might require some environment variables…" at bounding box center [537, 285] width 1075 height 570
click at [195, 544] on button "Cancel" at bounding box center [212, 539] width 67 height 30
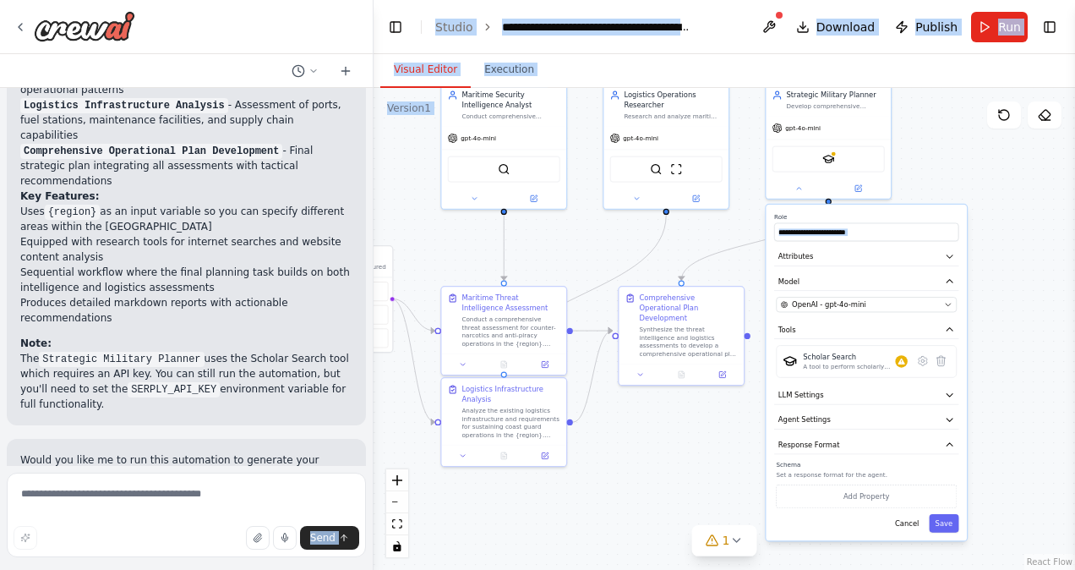
drag, startPoint x: 195, startPoint y: 544, endPoint x: 485, endPoint y: 485, distance: 295.9
click at [485, 485] on div "I'd like to conduct analysis and research in order to build a detailed and comp…" at bounding box center [537, 285] width 1075 height 570
click at [906, 357] on div at bounding box center [901, 361] width 12 height 12
click at [906, 373] on div "Scholar Search A tool to perform scholarly literature search with a search_quer…" at bounding box center [866, 361] width 181 height 32
click at [904, 369] on div "Scholar Search A tool to perform scholarly literature search with a search_quer…" at bounding box center [855, 361] width 105 height 19
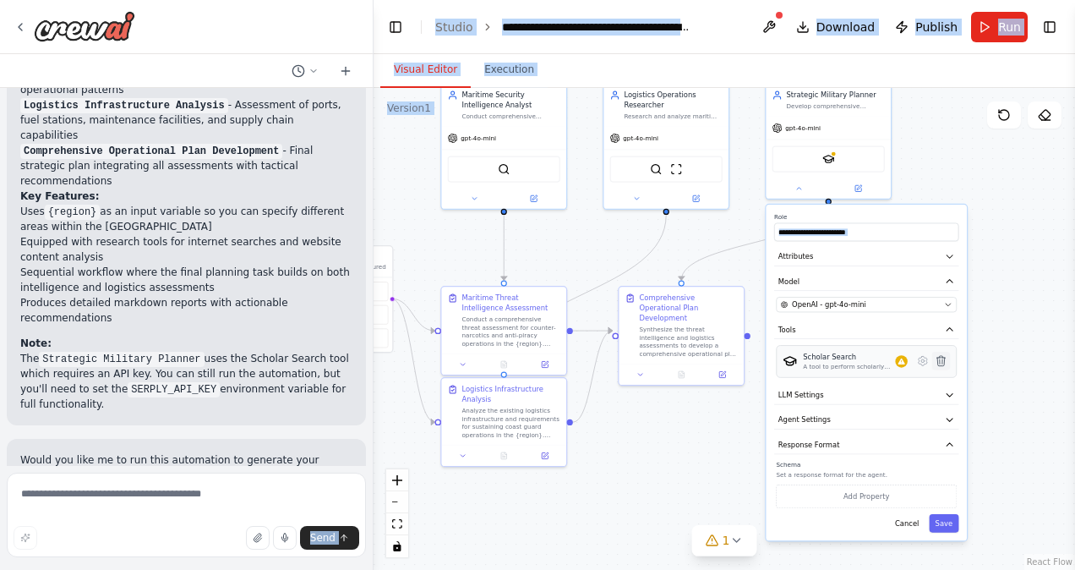
click at [937, 361] on icon at bounding box center [941, 361] width 8 height 10
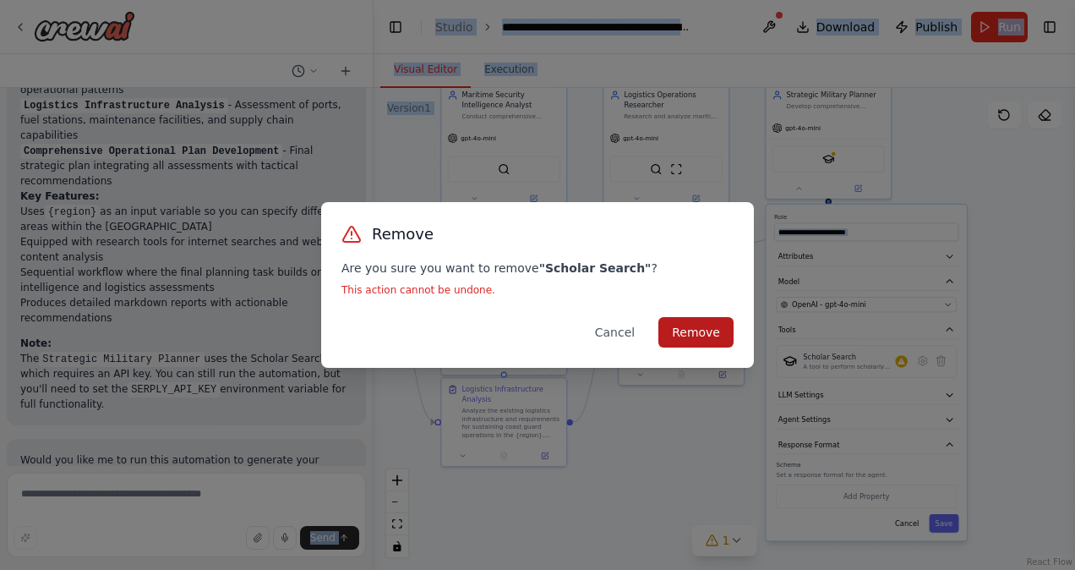
click at [691, 327] on button "Remove" at bounding box center [695, 332] width 75 height 30
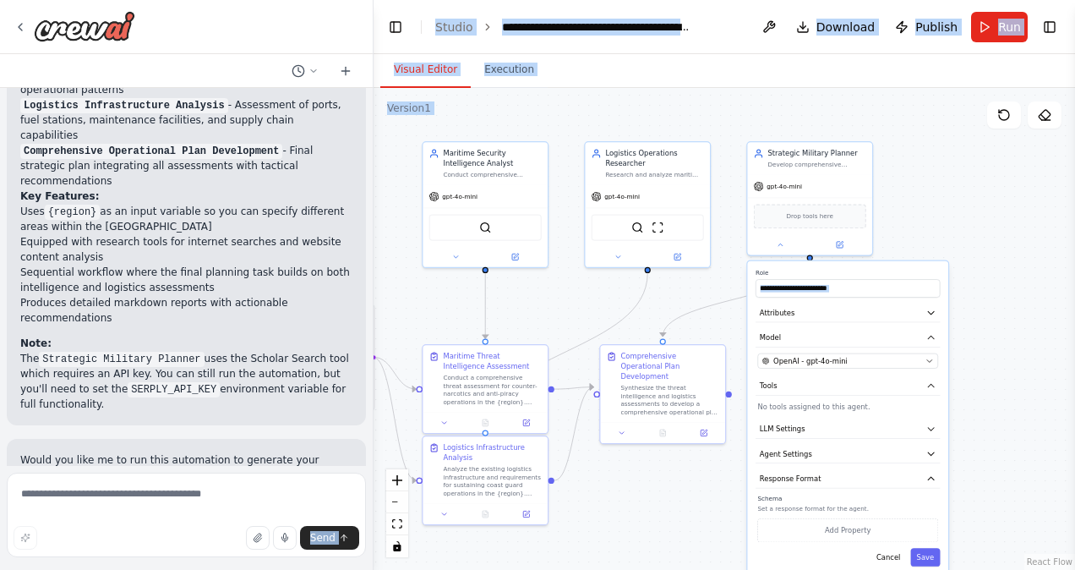
drag, startPoint x: 1011, startPoint y: 350, endPoint x: 992, endPoint y: 408, distance: 61.2
click at [992, 408] on div ".deletable-edge-delete-btn { width: 20px; height: 20px; border: 0px solid #ffff…" at bounding box center [725, 329] width 702 height 482
click at [928, 555] on button "Save" at bounding box center [925, 557] width 30 height 19
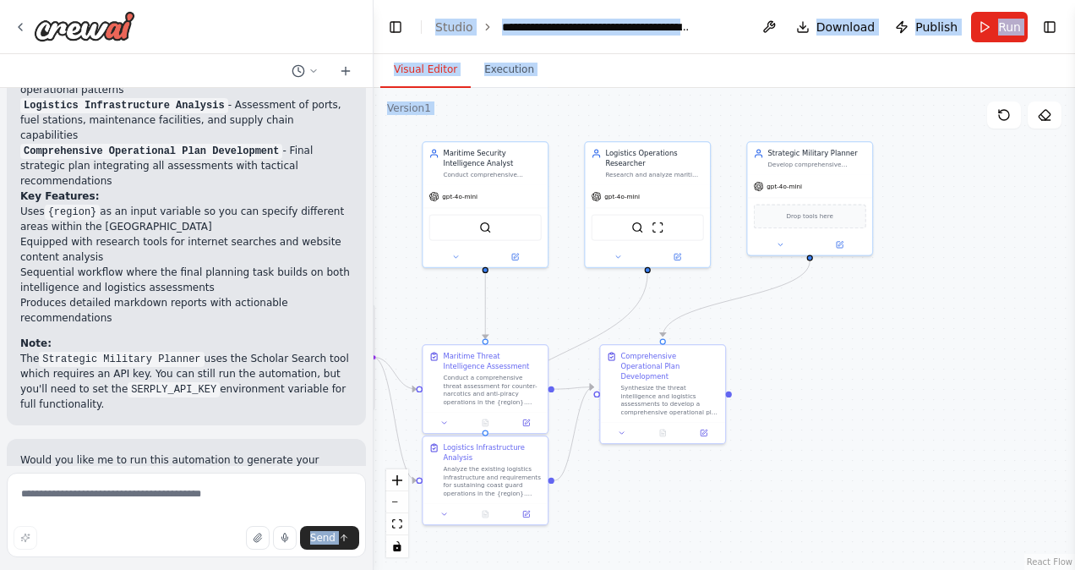
click at [883, 471] on div ".deletable-edge-delete-btn { width: 20px; height: 20px; border: 0px solid #ffff…" at bounding box center [725, 329] width 702 height 482
click at [995, 25] on button "Run" at bounding box center [999, 27] width 57 height 30
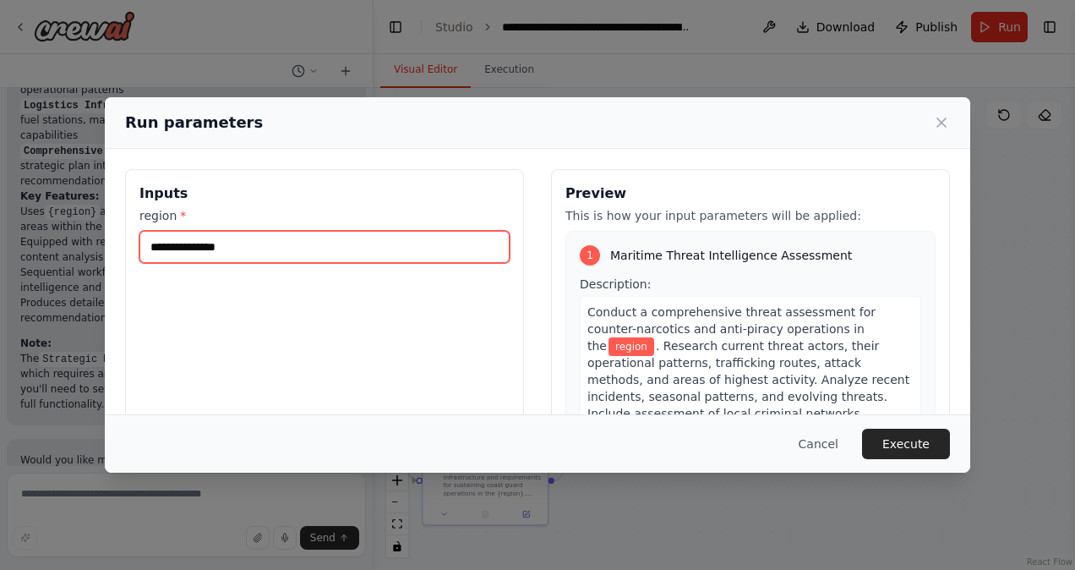
click at [415, 236] on input "region *" at bounding box center [324, 247] width 370 height 32
click at [202, 245] on input "**********" at bounding box center [324, 247] width 370 height 32
click at [188, 247] on input "**********" at bounding box center [324, 247] width 370 height 32
type input "**********"
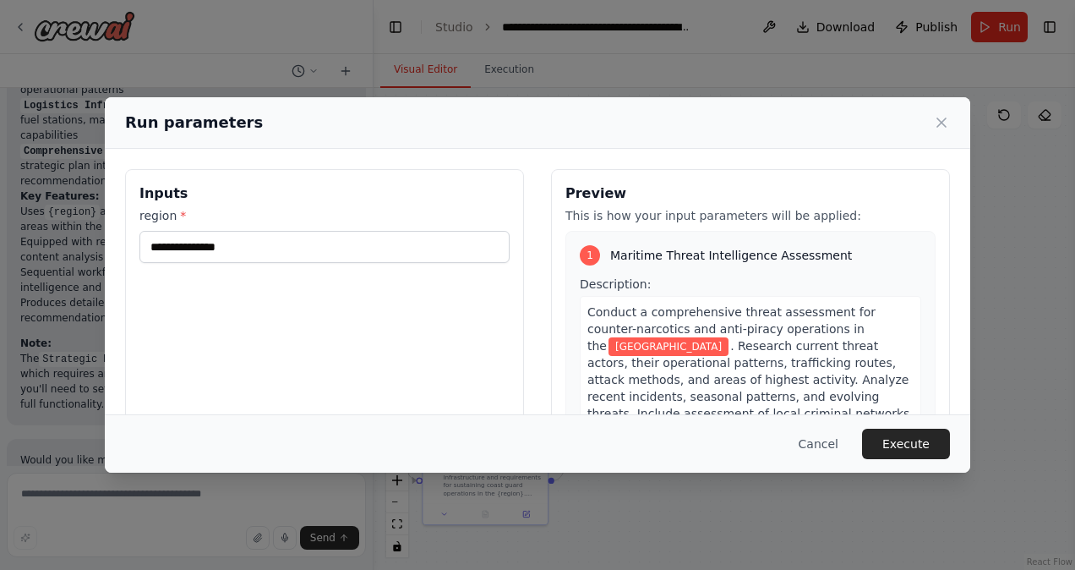
click at [374, 326] on div "**********" at bounding box center [324, 369] width 399 height 401
click at [923, 442] on button "Execute" at bounding box center [906, 444] width 88 height 30
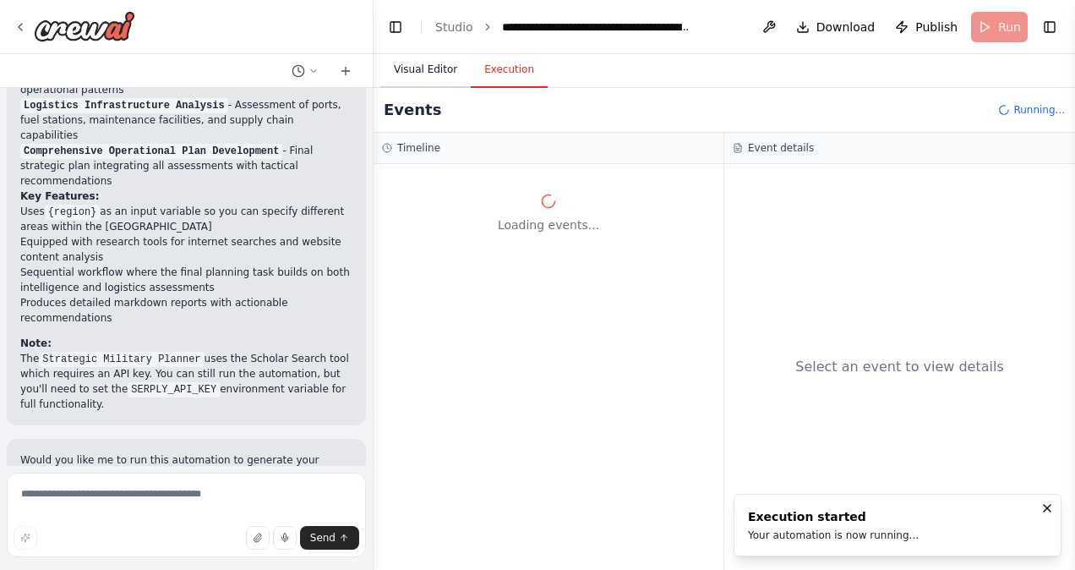
click at [438, 64] on button "Visual Editor" at bounding box center [425, 70] width 90 height 36
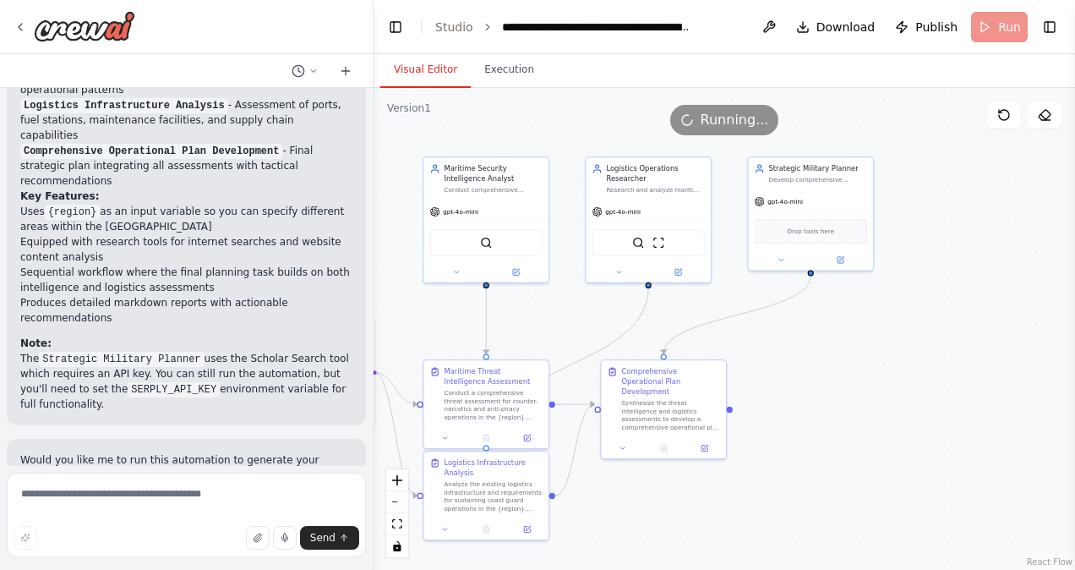
drag, startPoint x: 888, startPoint y: 321, endPoint x: 889, endPoint y: 336, distance: 15.2
click at [889, 336] on div ".deletable-edge-delete-btn { width: 20px; height: 20px; border: 0px solid #ffff…" at bounding box center [725, 329] width 702 height 482
click at [516, 66] on button "Execution" at bounding box center [509, 70] width 77 height 36
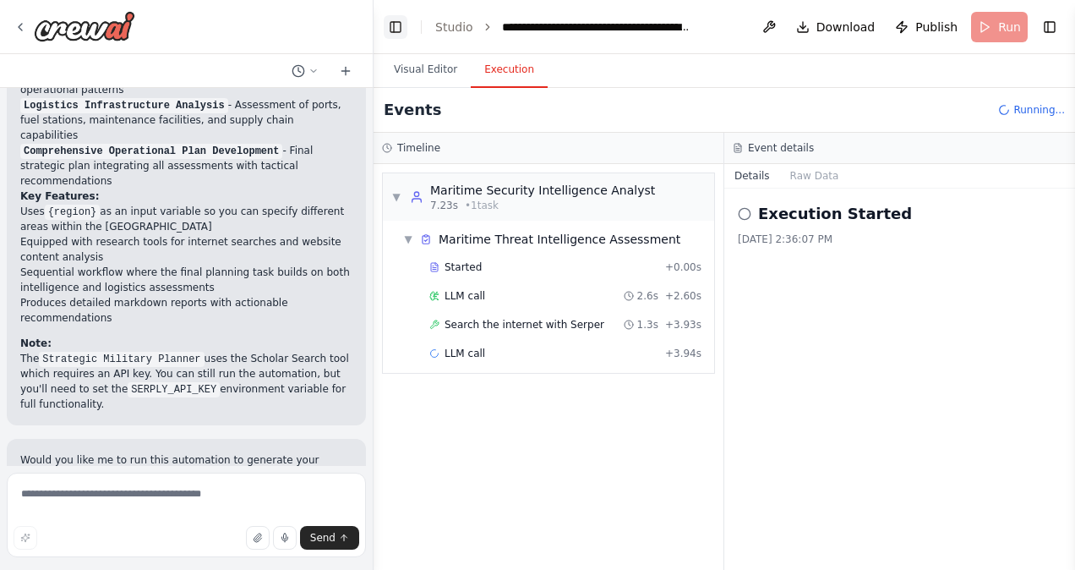
click at [403, 26] on button "Toggle Left Sidebar" at bounding box center [396, 27] width 24 height 24
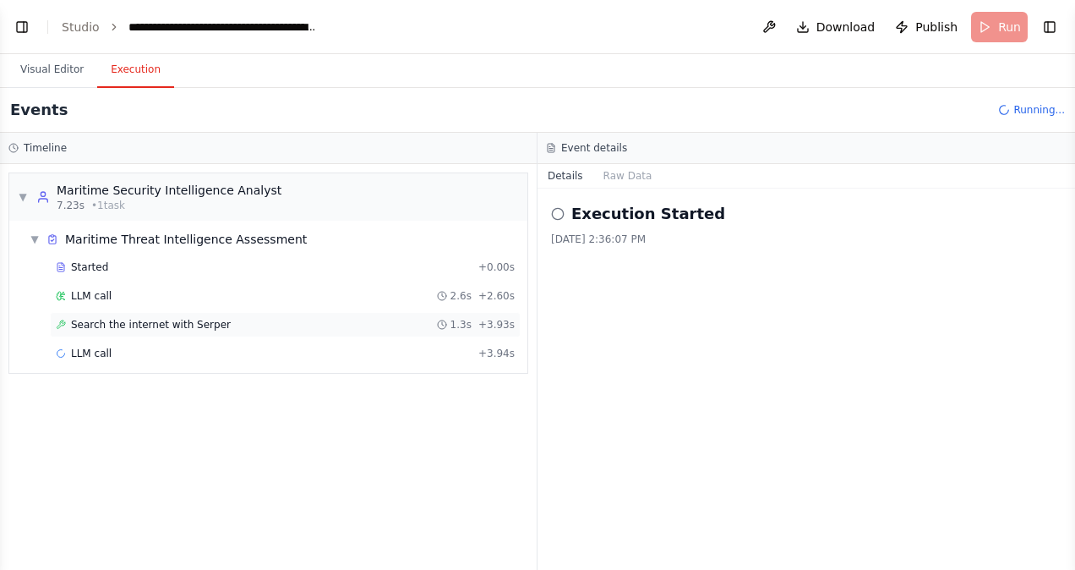
click at [156, 320] on span "Search the internet with Serper" at bounding box center [151, 325] width 160 height 14
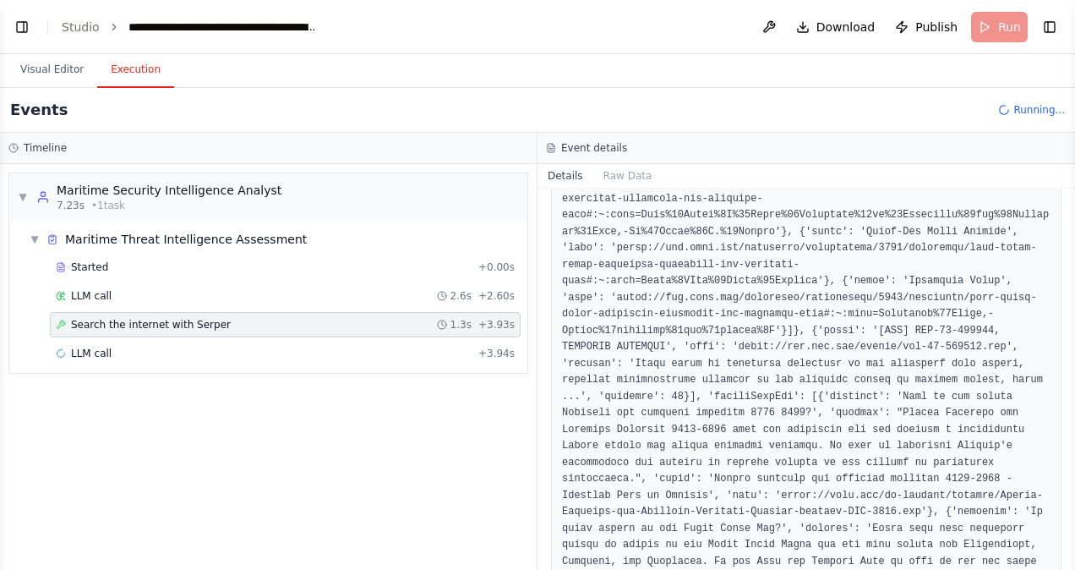
scroll to position [1035, 0]
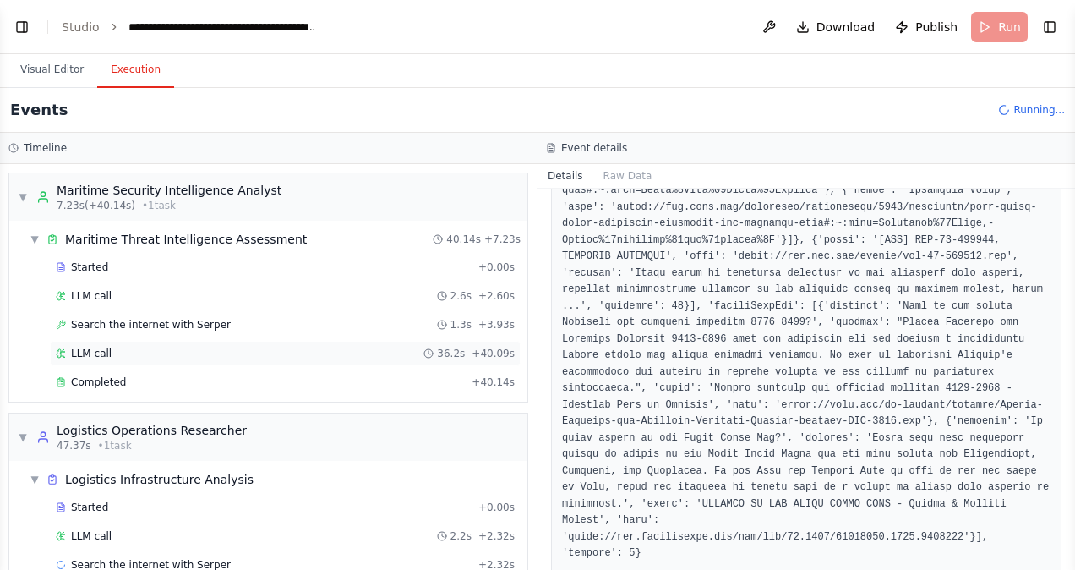
click at [387, 354] on div "LLM call 36.2s + 40.09s" at bounding box center [285, 354] width 459 height 14
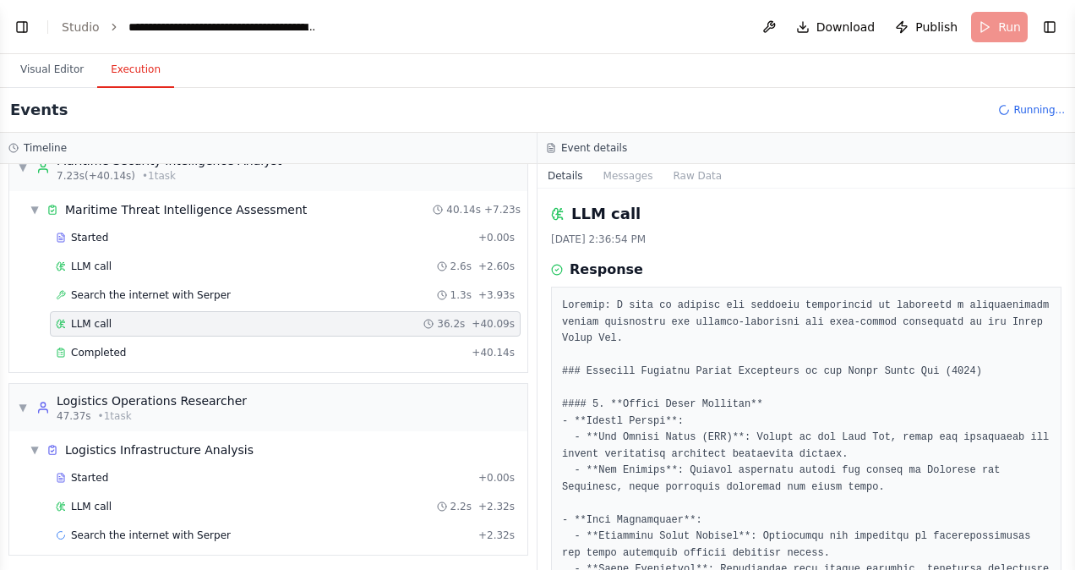
scroll to position [42, 0]
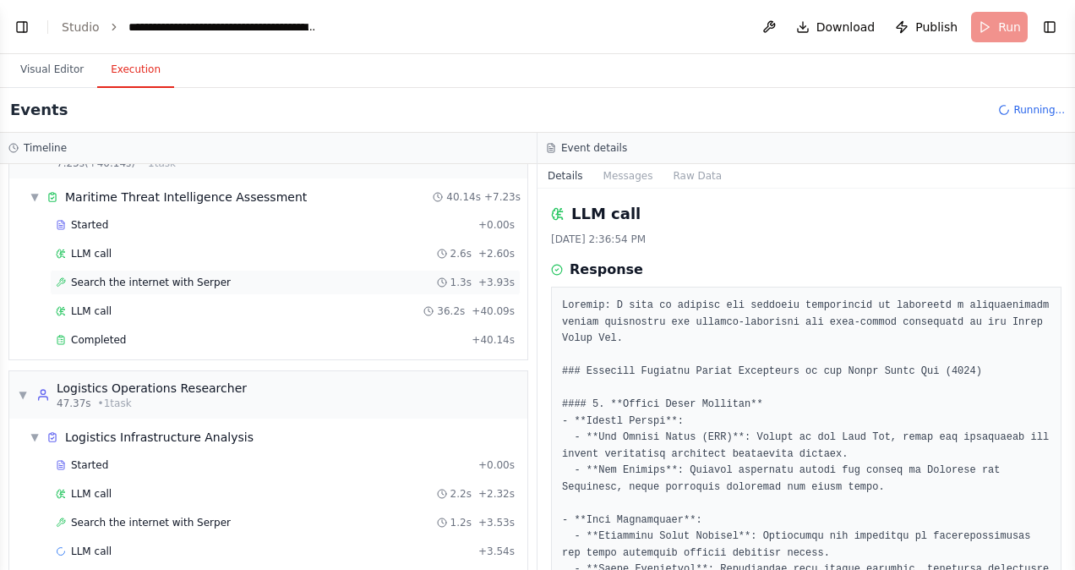
click at [157, 277] on span "Search the internet with Serper" at bounding box center [151, 283] width 160 height 14
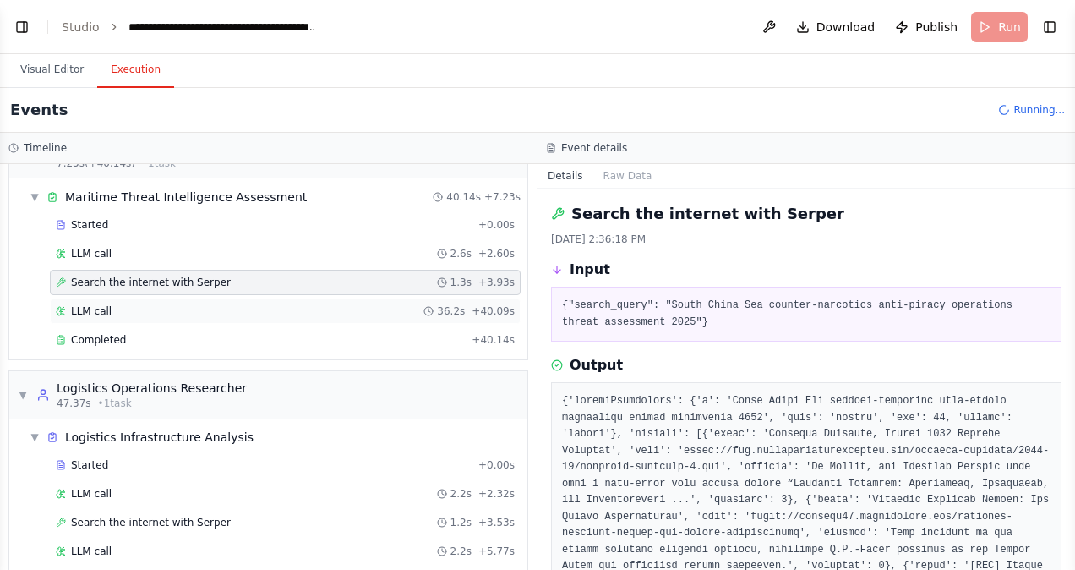
click at [113, 298] on div "LLM call 36.2s + 40.09s" at bounding box center [285, 310] width 471 height 25
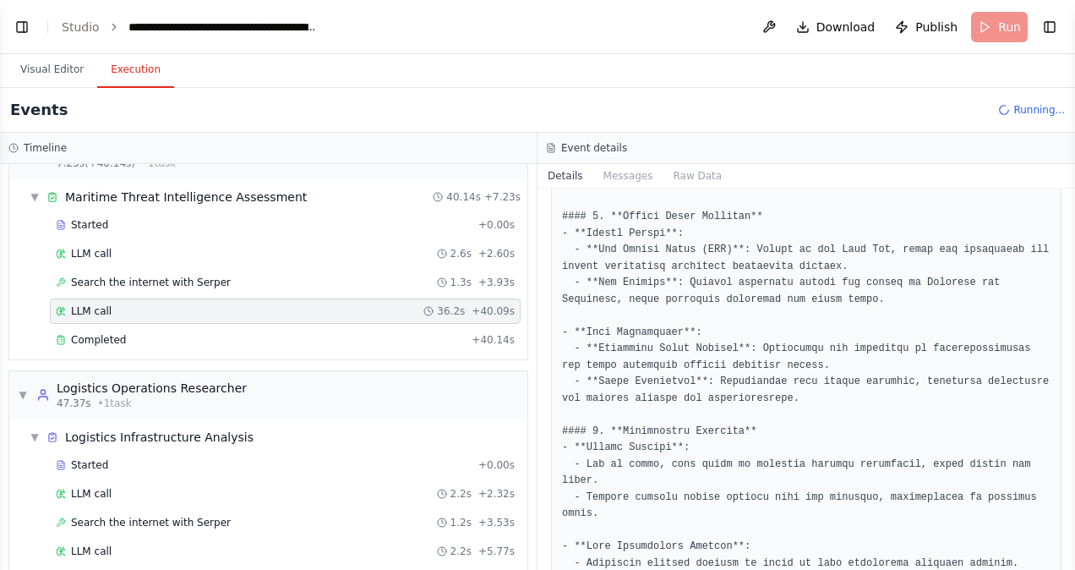
scroll to position [188, 0]
click at [103, 339] on span "Completed" at bounding box center [98, 340] width 55 height 14
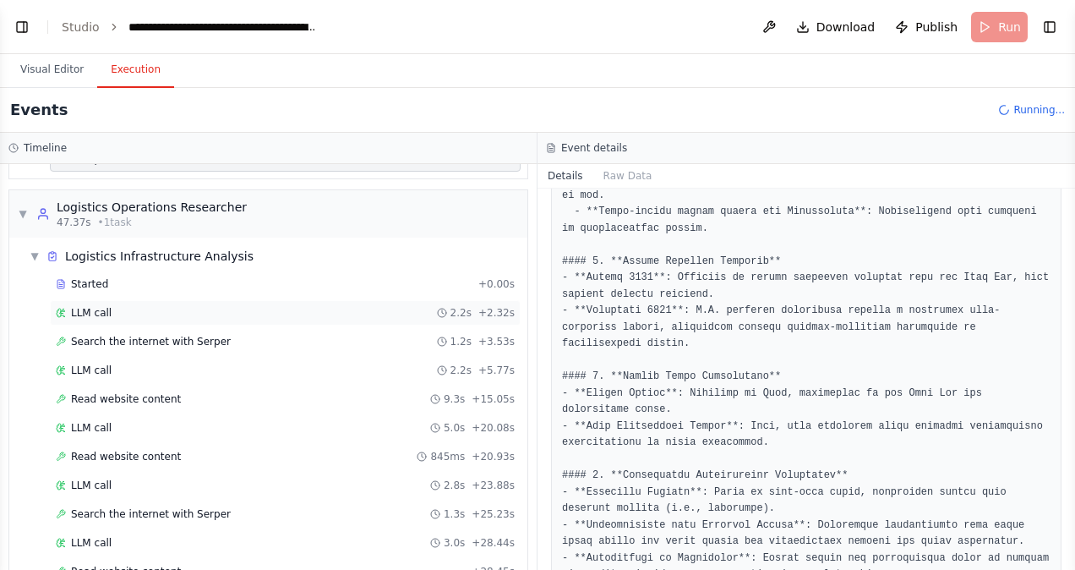
scroll to position [286, 0]
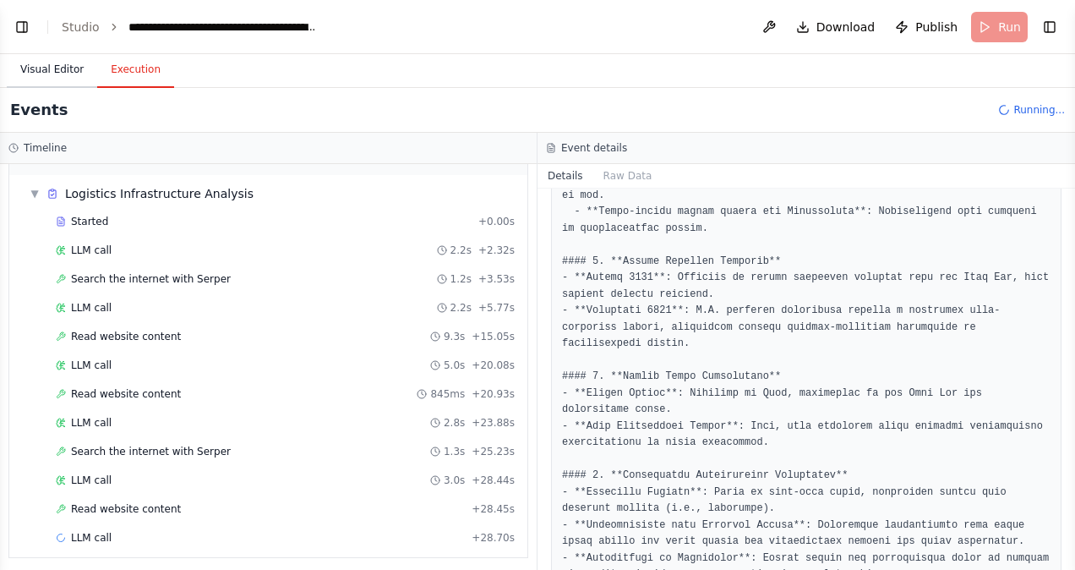
click at [47, 74] on button "Visual Editor" at bounding box center [52, 70] width 90 height 36
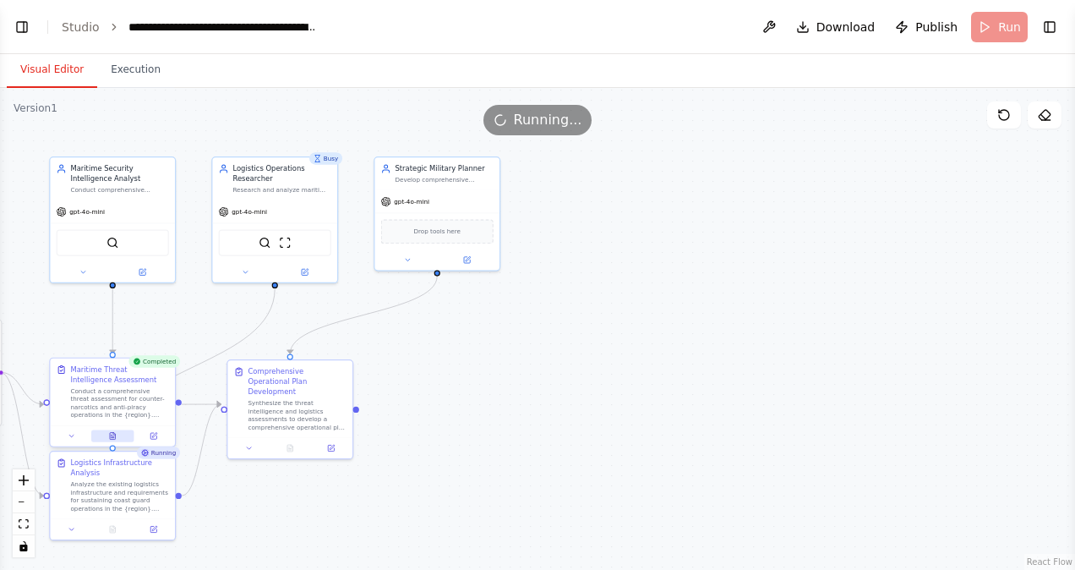
click at [117, 434] on icon at bounding box center [112, 436] width 8 height 8
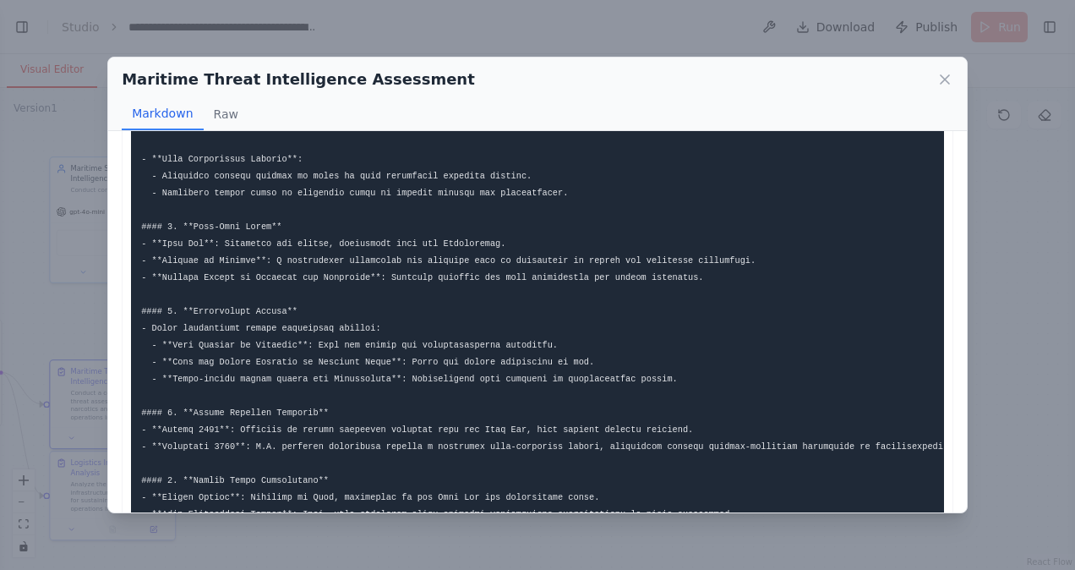
scroll to position [404, 0]
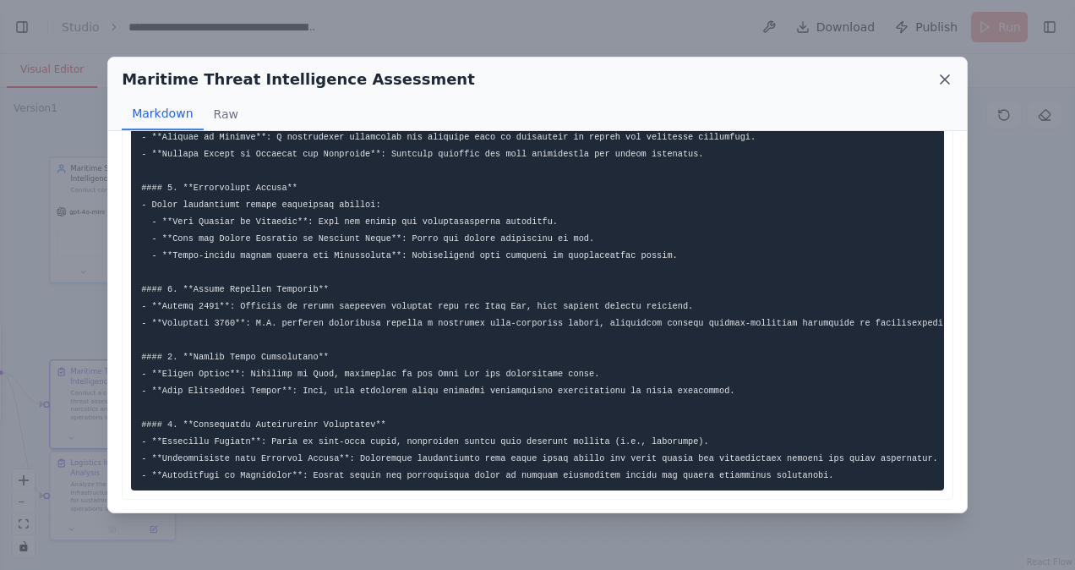
click at [950, 78] on icon at bounding box center [945, 79] width 17 height 17
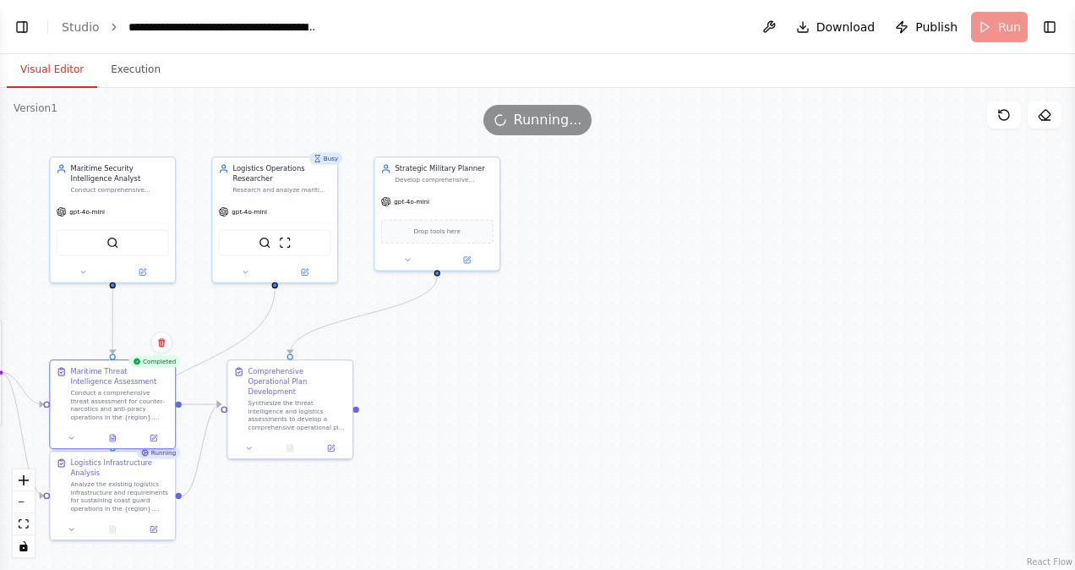
click at [688, 282] on div ".deletable-edge-delete-btn { width: 20px; height: 20px; border: 0px solid #ffff…" at bounding box center [537, 329] width 1075 height 482
click at [129, 72] on button "Execution" at bounding box center [135, 70] width 77 height 36
click at [45, 62] on button "Visual Editor" at bounding box center [52, 70] width 90 height 36
click at [18, 17] on button "Toggle Left Sidebar" at bounding box center [22, 27] width 24 height 24
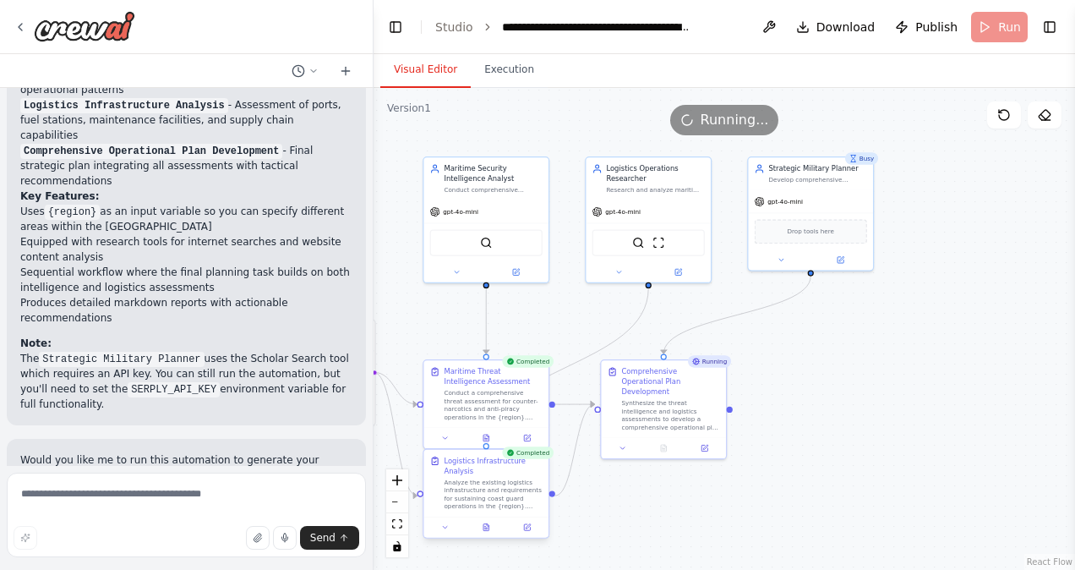
click at [483, 533] on button at bounding box center [486, 527] width 43 height 12
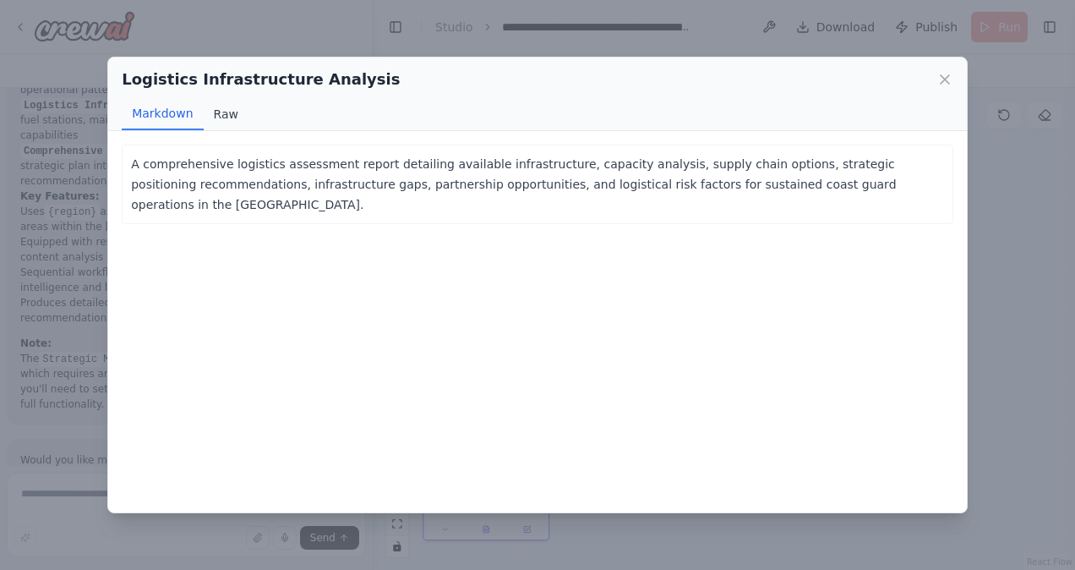
click at [221, 115] on button "Raw" at bounding box center [226, 114] width 45 height 32
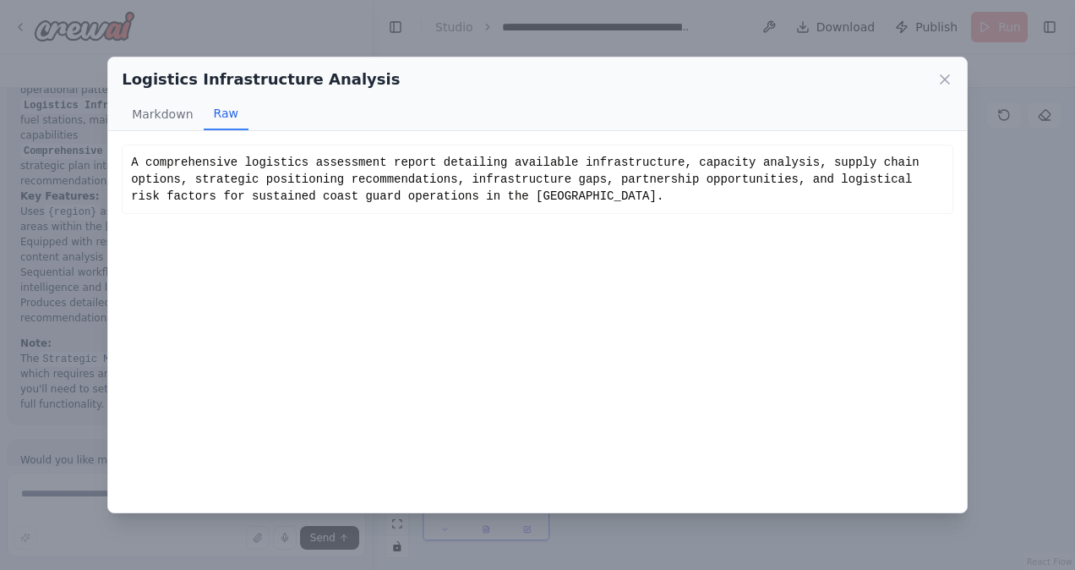
scroll to position [1353, 0]
click at [945, 82] on icon at bounding box center [945, 79] width 17 height 17
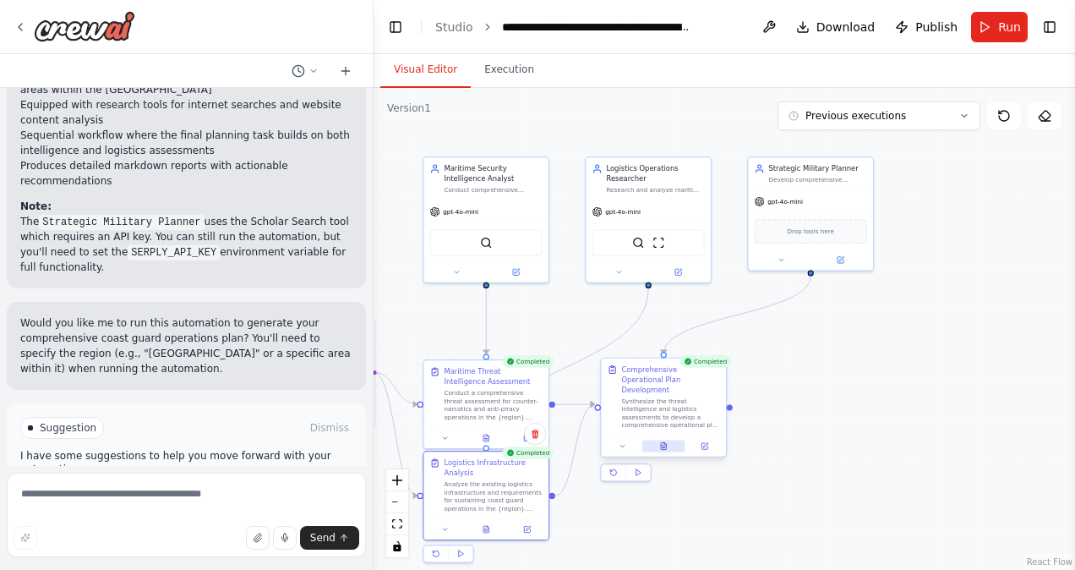
click at [675, 440] on button at bounding box center [663, 446] width 43 height 12
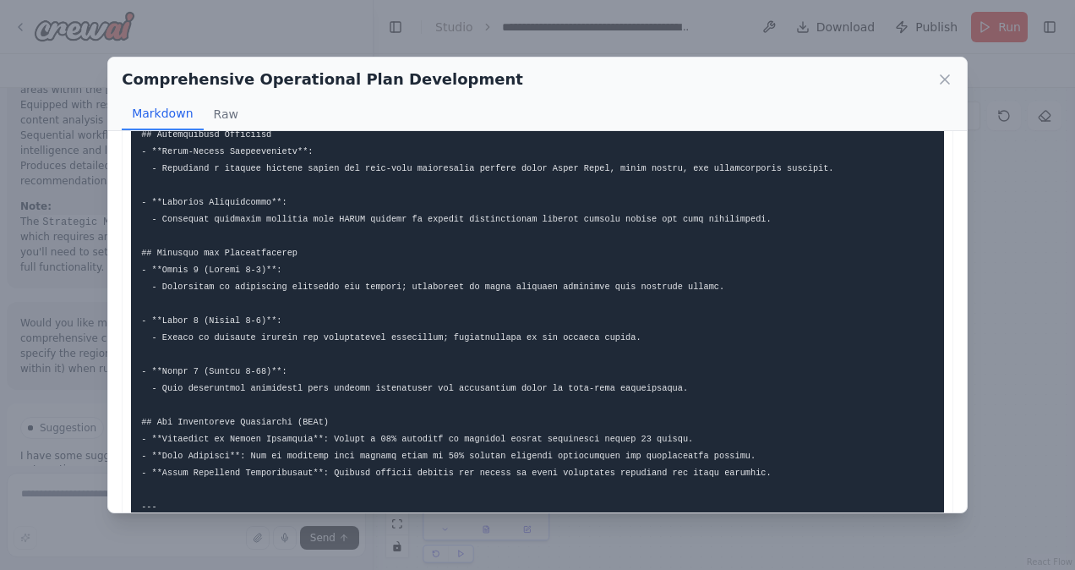
scroll to position [942, 0]
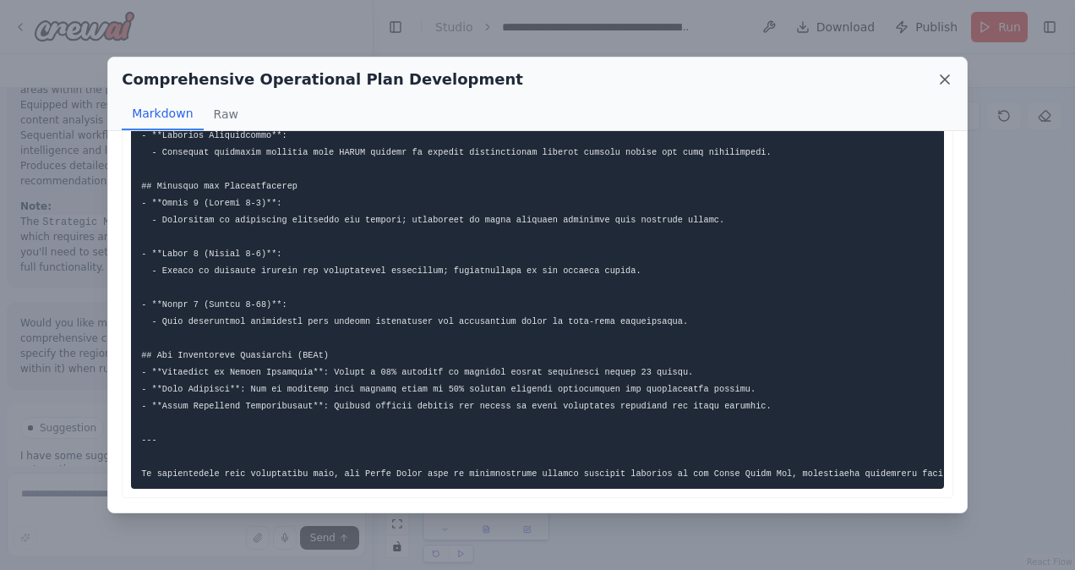
click at [942, 80] on icon at bounding box center [945, 79] width 17 height 17
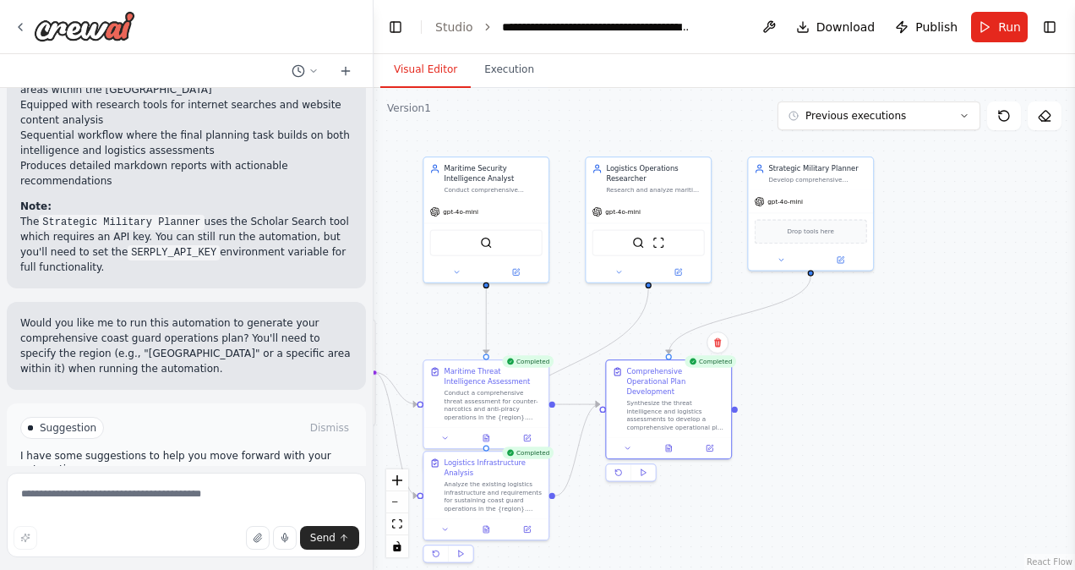
click at [944, 318] on div ".deletable-edge-delete-btn { width: 20px; height: 20px; border: 0px solid #ffff…" at bounding box center [725, 329] width 702 height 482
click at [873, 358] on div ".deletable-edge-delete-btn { width: 20px; height: 20px; border: 0px solid #ffff…" at bounding box center [725, 329] width 702 height 482
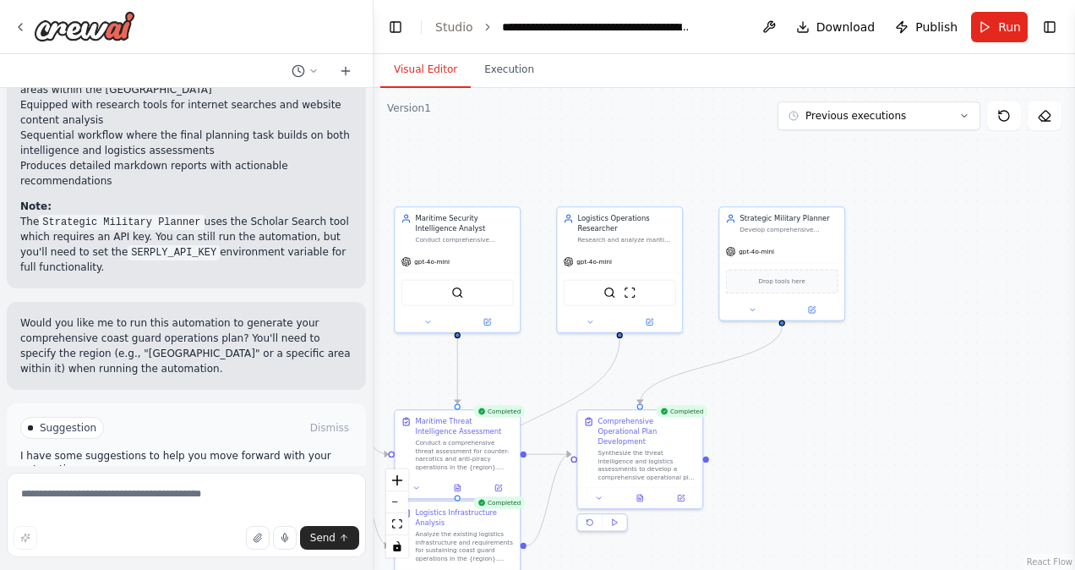
drag, startPoint x: 948, startPoint y: 271, endPoint x: 920, endPoint y: 321, distance: 57.1
click at [920, 321] on div ".deletable-edge-delete-btn { width: 20px; height: 20px; border: 0px solid #ffff…" at bounding box center [725, 329] width 702 height 482
click at [754, 309] on icon at bounding box center [753, 307] width 8 height 8
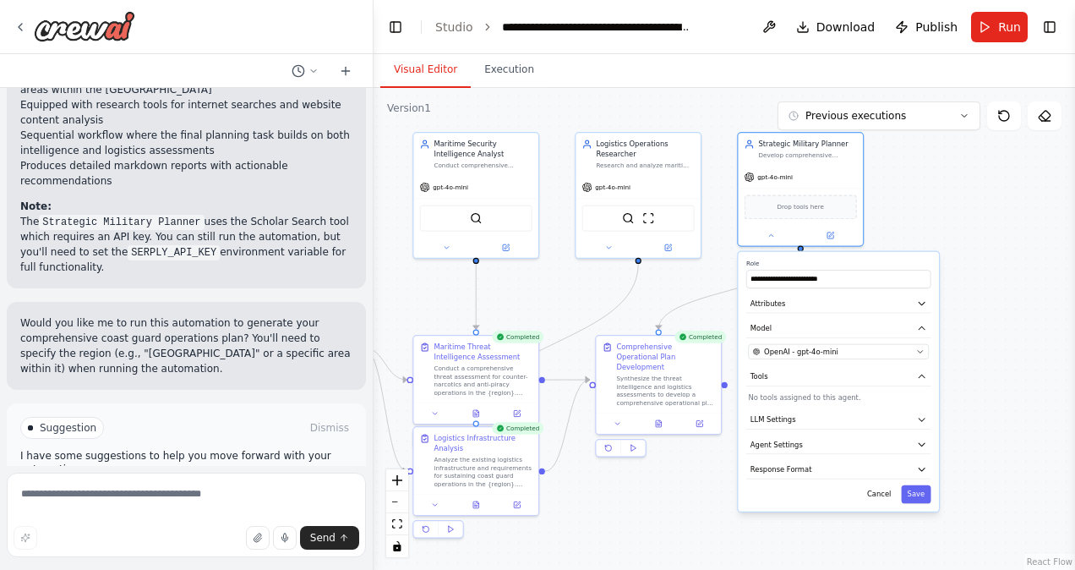
drag, startPoint x: 936, startPoint y: 267, endPoint x: 953, endPoint y: 193, distance: 76.5
click at [953, 193] on div ".deletable-edge-delete-btn { width: 20px; height: 20px; border: 0px solid #ffff…" at bounding box center [725, 329] width 702 height 482
click at [656, 418] on icon at bounding box center [658, 421] width 5 height 7
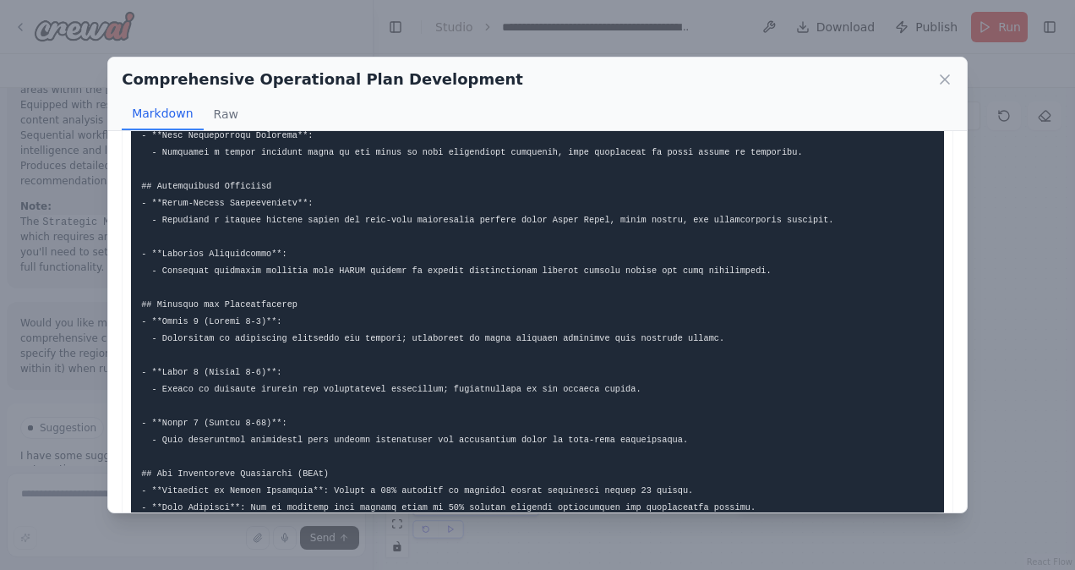
scroll to position [810, 0]
